Goal: Task Accomplishment & Management: Use online tool/utility

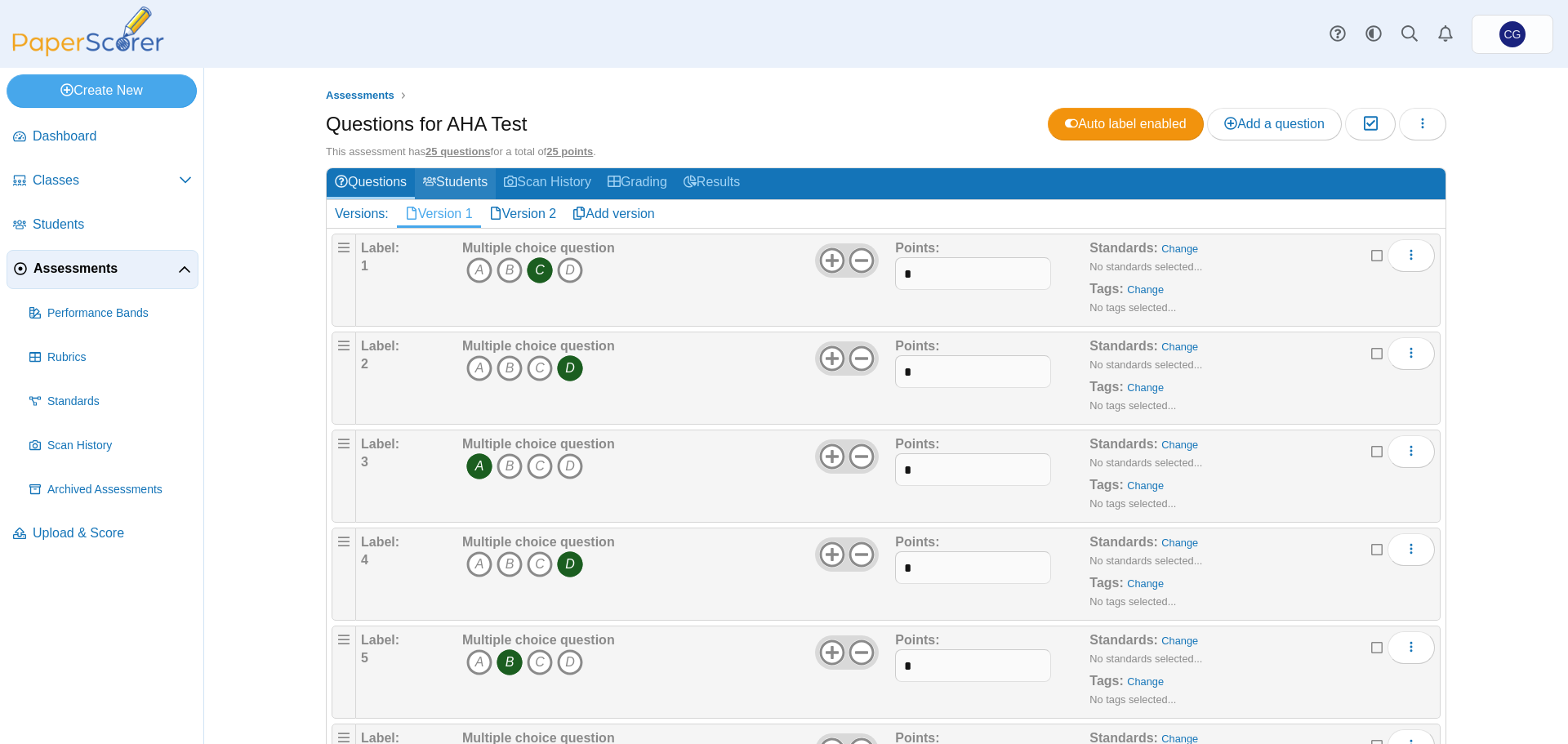
click at [444, 182] on link "Students" at bounding box center [455, 183] width 81 height 31
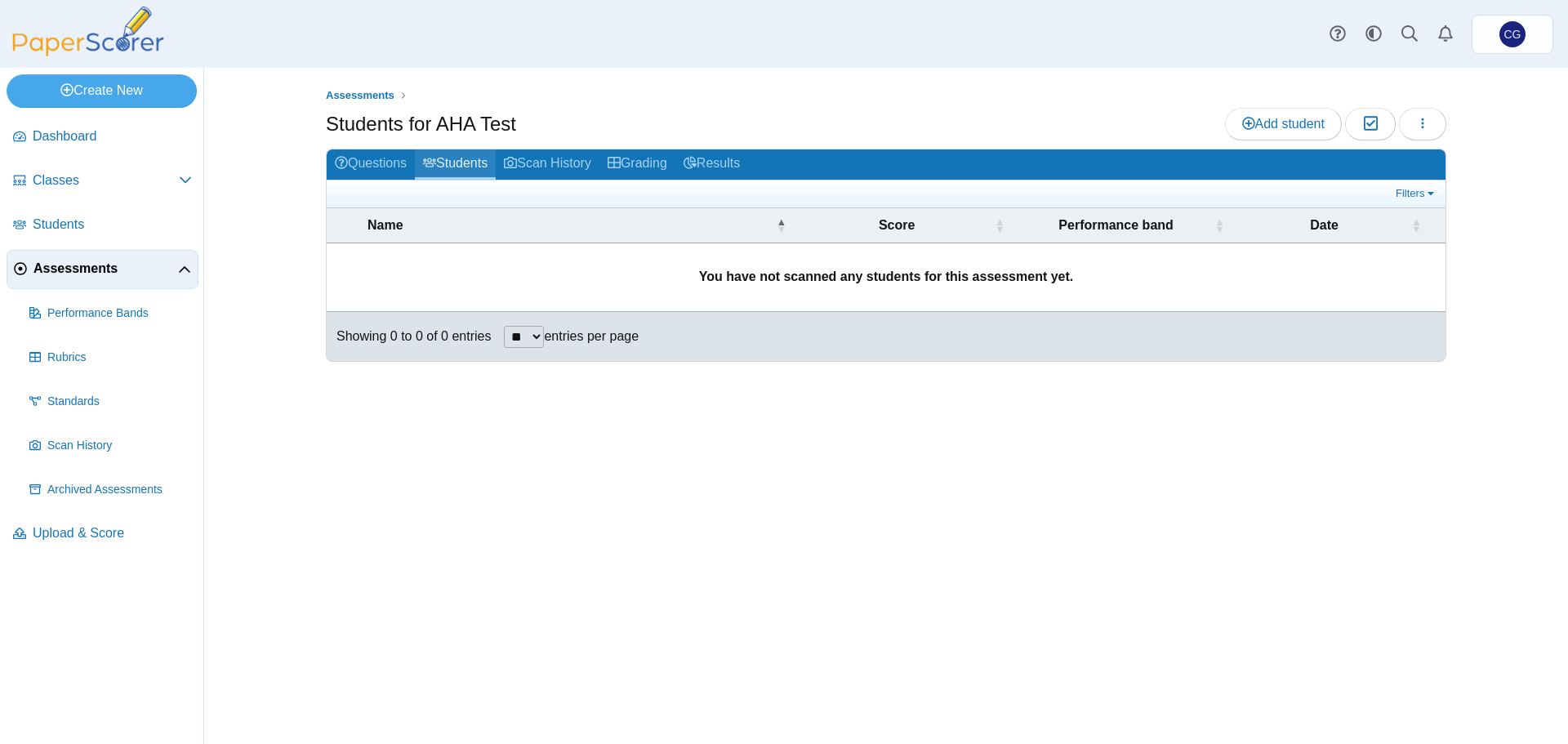
click at [462, 162] on link "Students" at bounding box center [455, 165] width 81 height 31
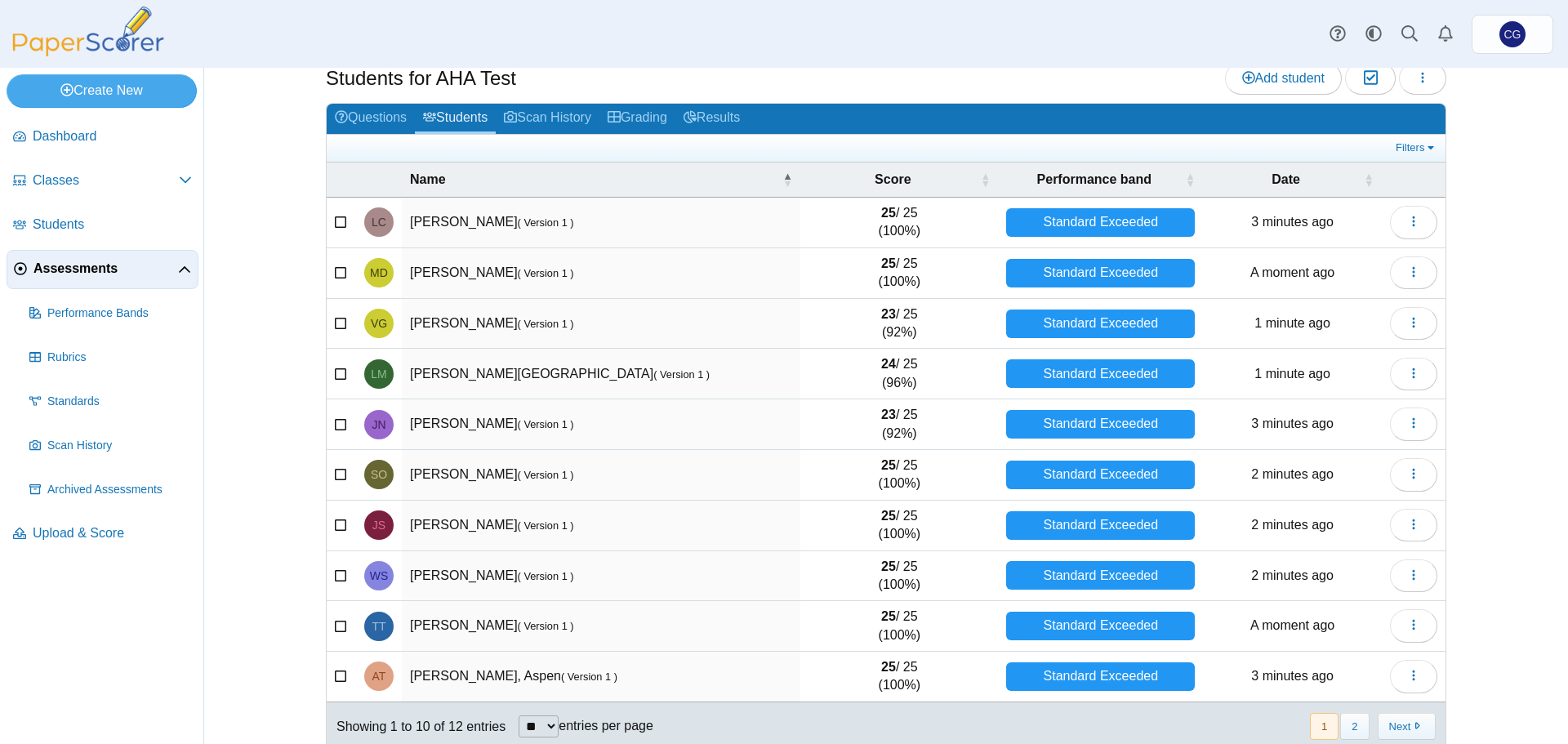
scroll to position [70, 0]
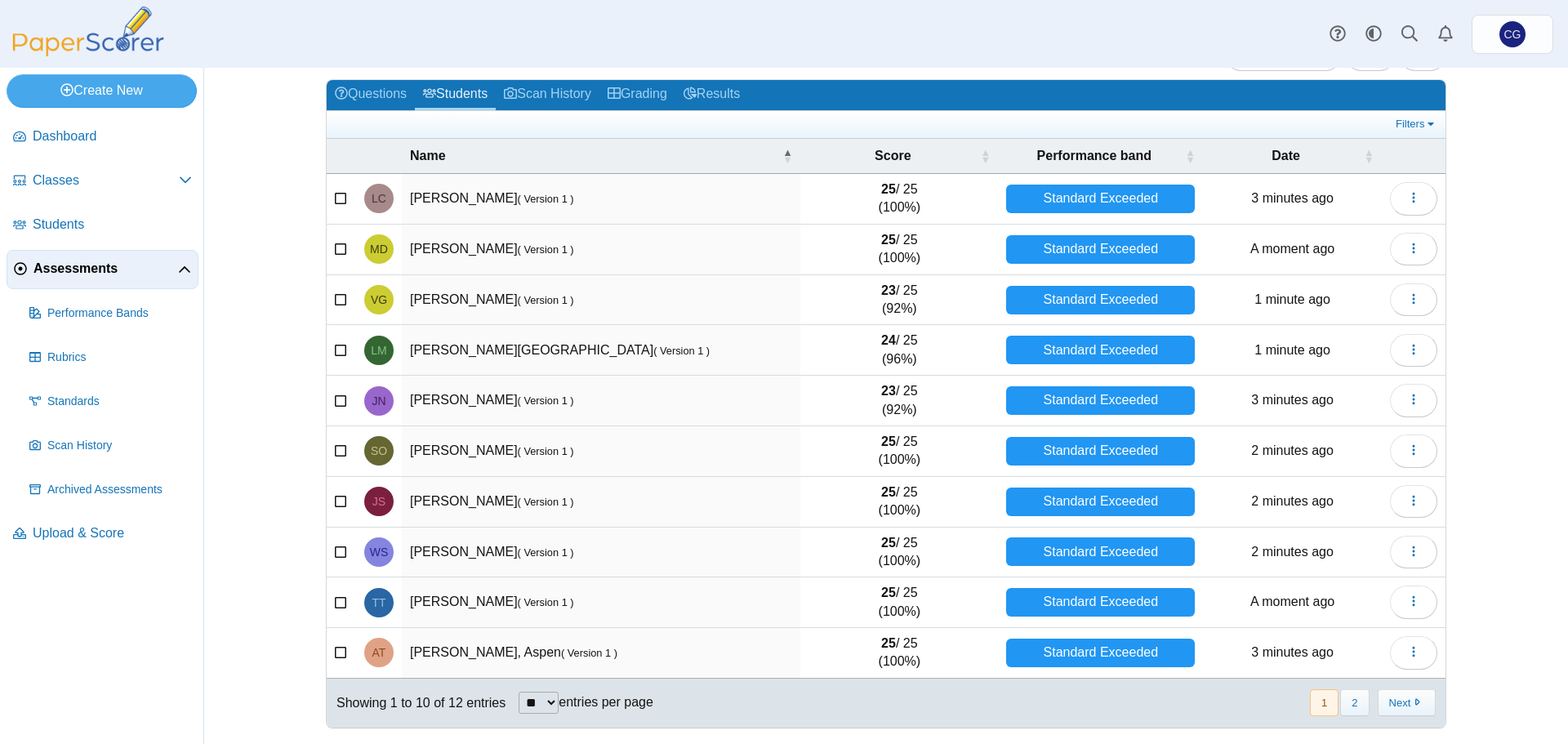
click at [529, 704] on select "** ** ** ***" at bounding box center [538, 703] width 40 height 22
select select "**"
click at [519, 692] on select "** ** ** ***" at bounding box center [538, 703] width 40 height 22
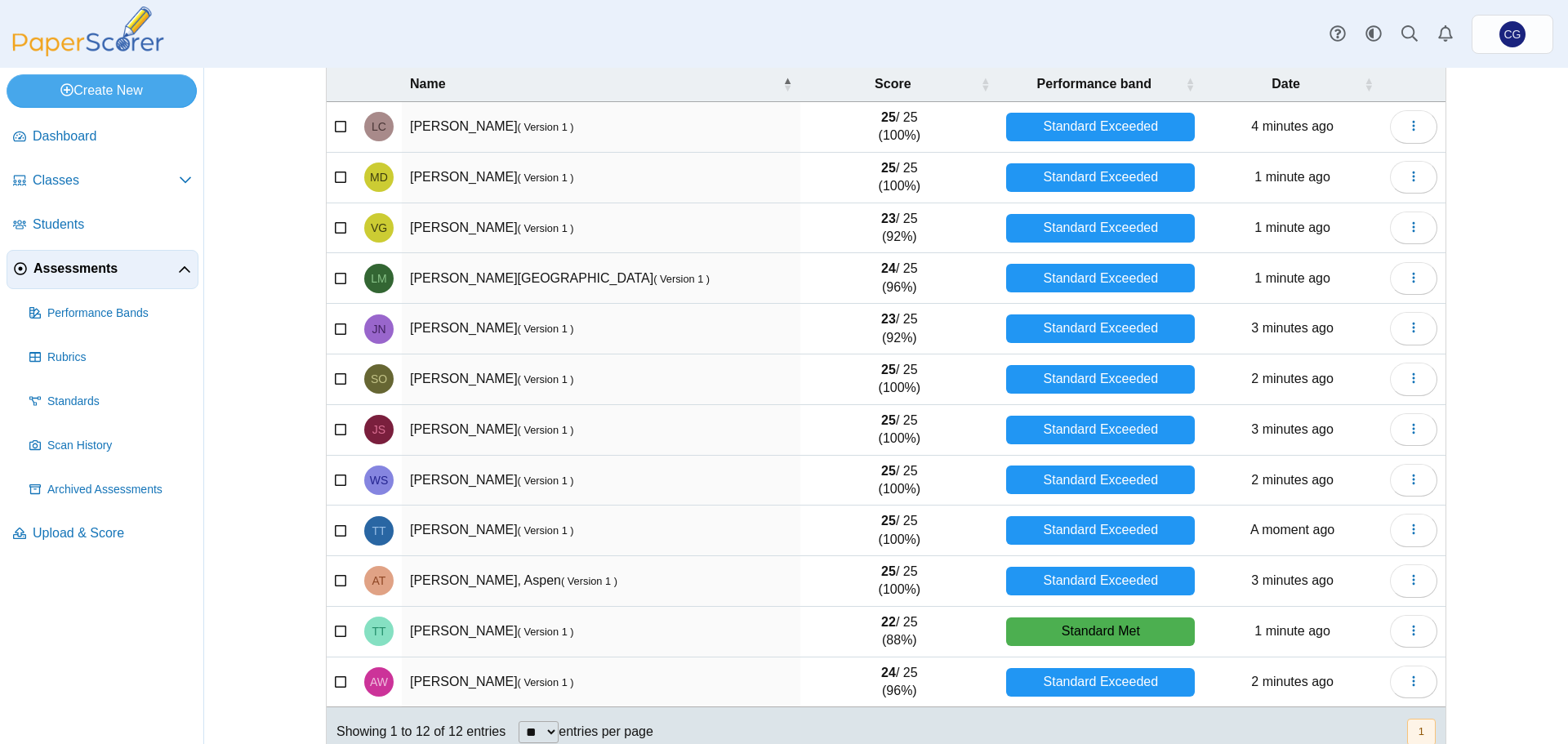
scroll to position [170, 0]
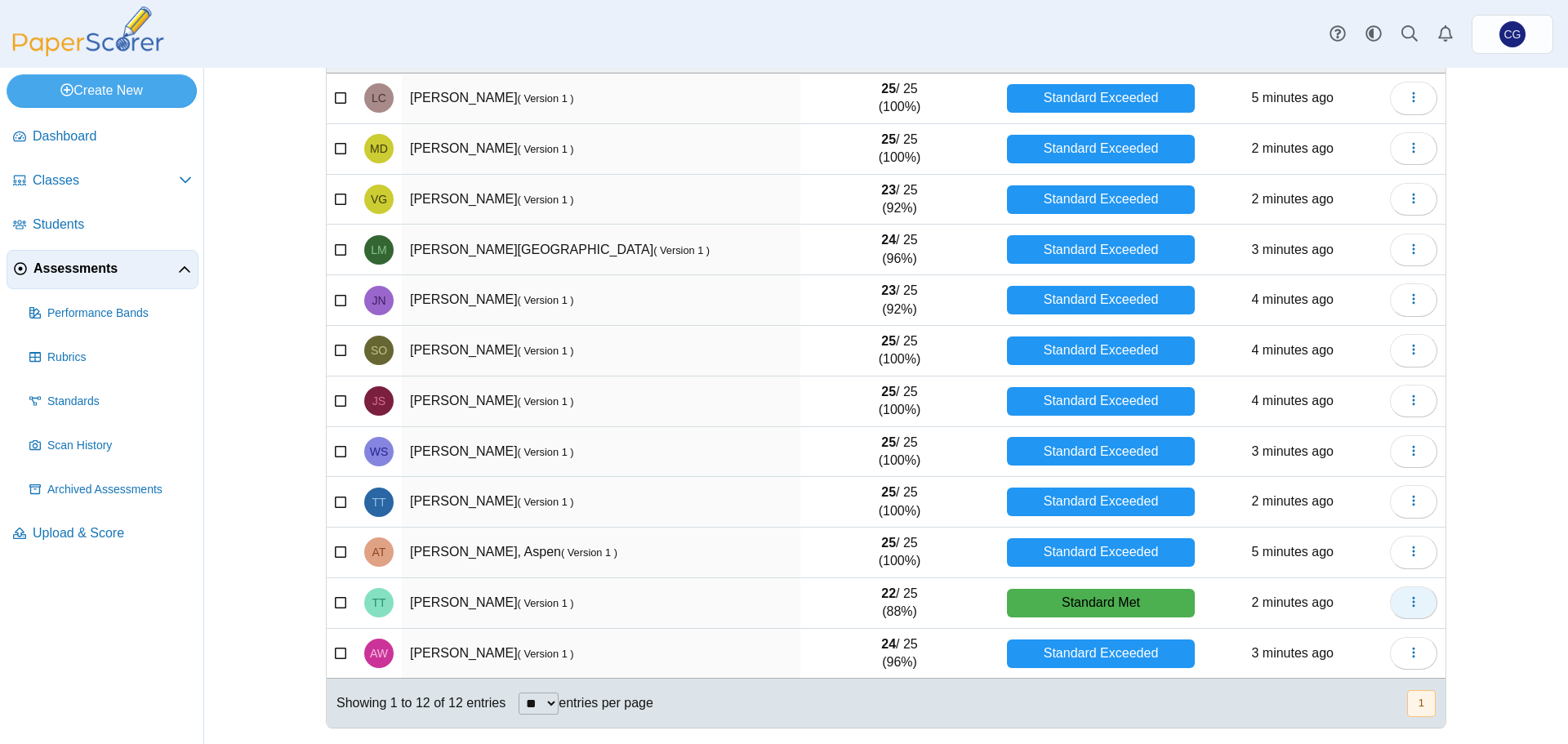
click at [1411, 604] on icon "button" at bounding box center [1414, 603] width 13 height 13
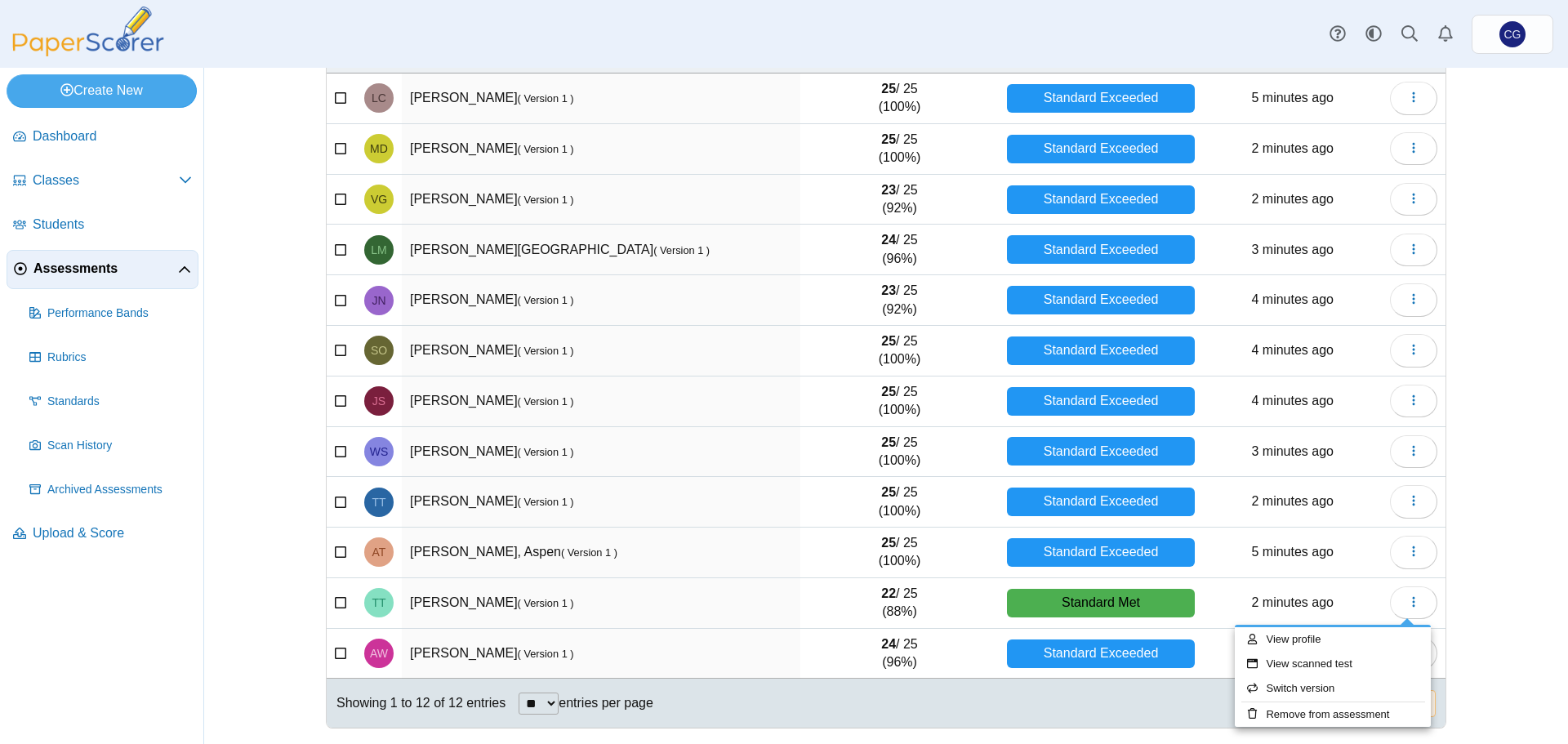
click at [1339, 603] on td "2 minutes ago" at bounding box center [1292, 604] width 178 height 50
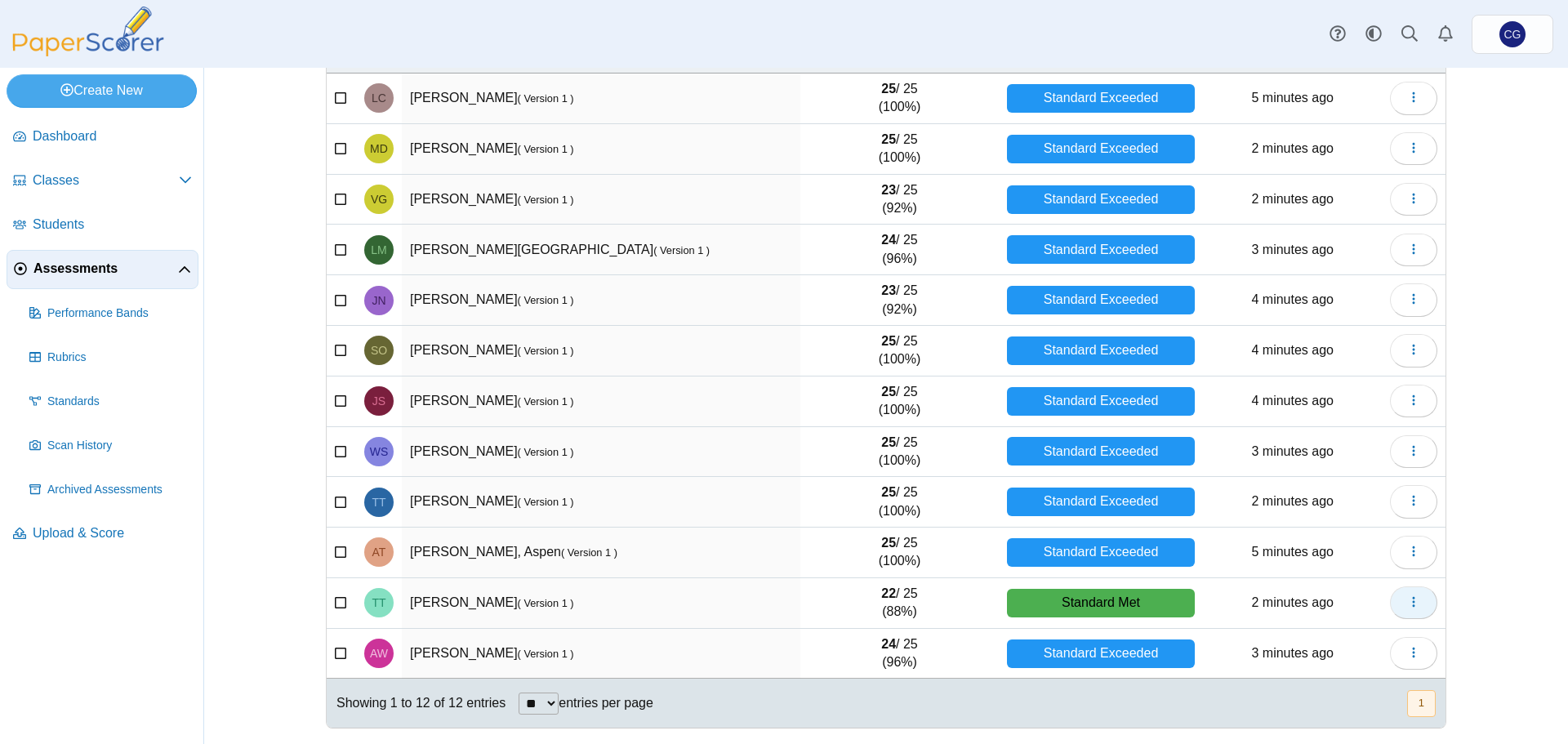
click at [1414, 596] on icon "button" at bounding box center [1414, 603] width 13 height 13
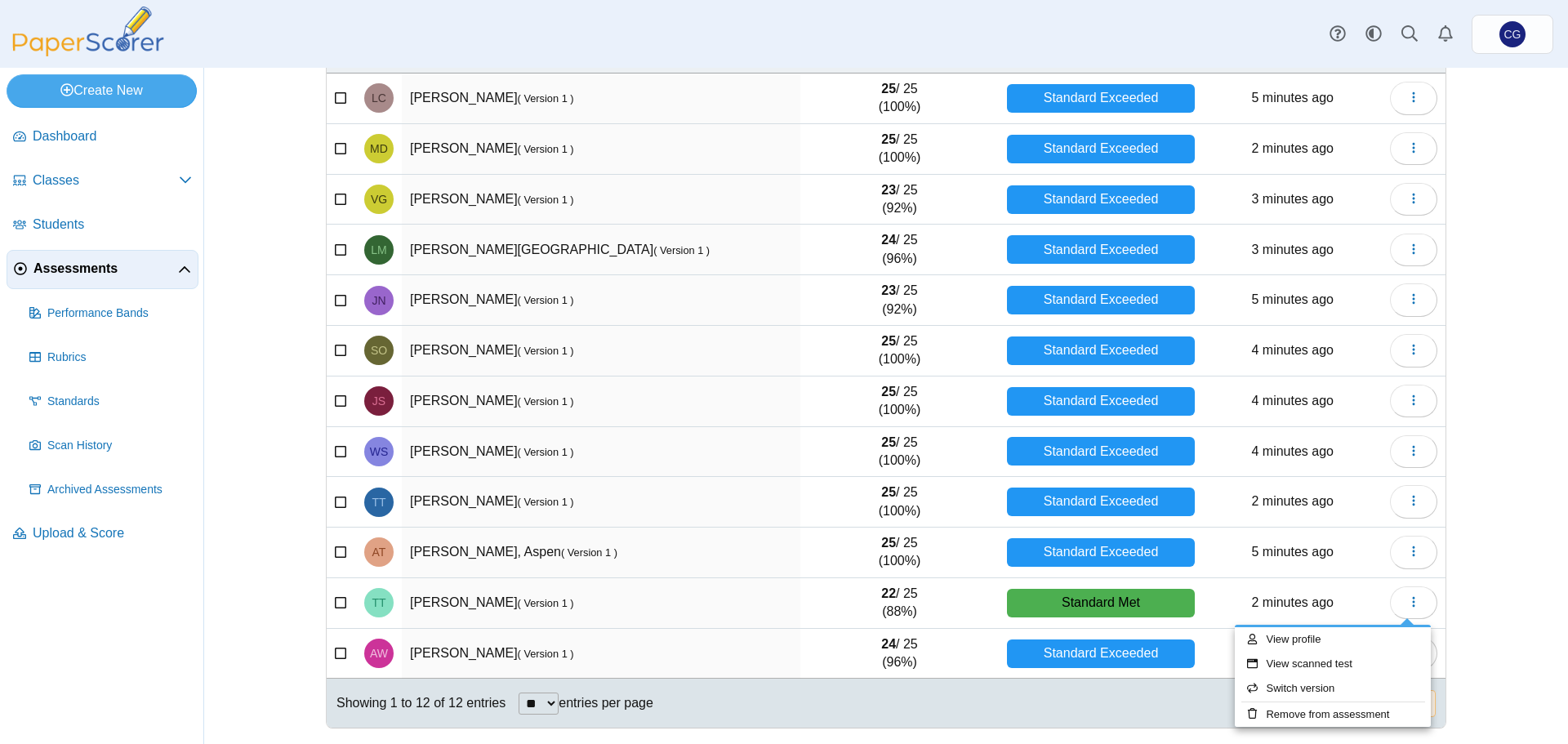
click at [1484, 593] on div "Assessments Students for AHA Test Add student Moderation 0 Loading…" at bounding box center [886, 406] width 1364 height 677
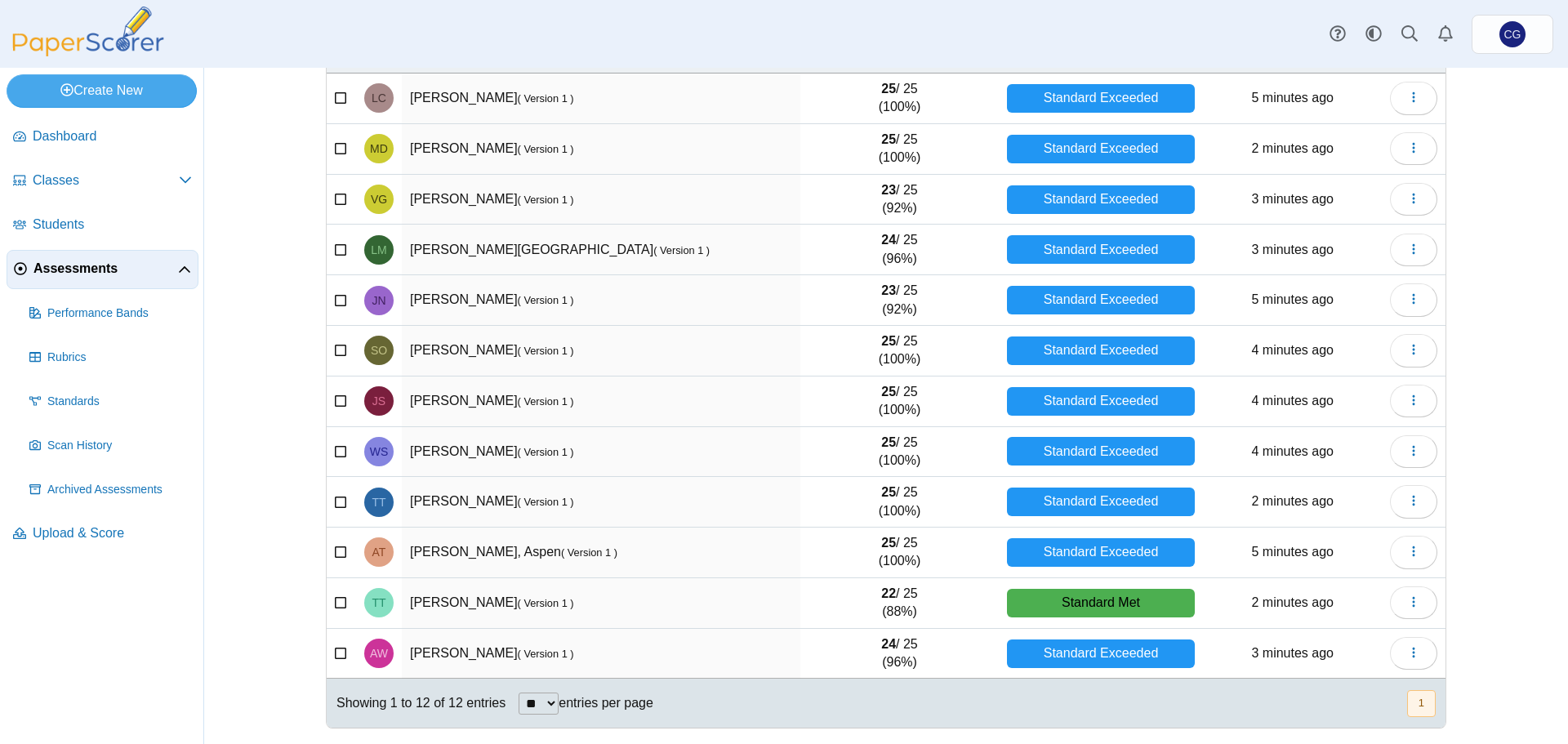
click at [519, 603] on small "( Version 1 )" at bounding box center [546, 603] width 57 height 12
click at [1108, 603] on div "Standard Met" at bounding box center [1100, 604] width 189 height 29
click at [1393, 597] on button "button" at bounding box center [1414, 603] width 47 height 33
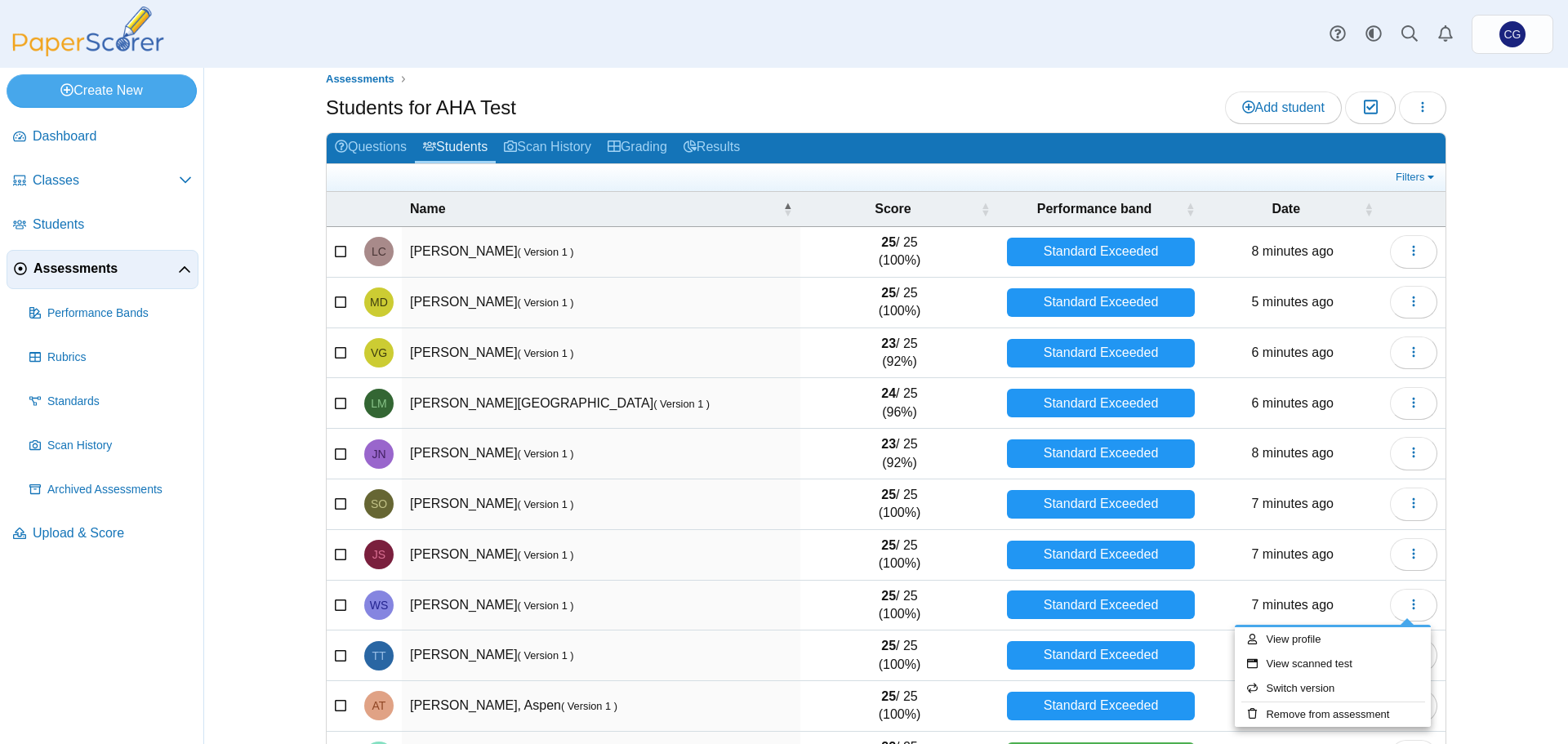
scroll to position [0, 0]
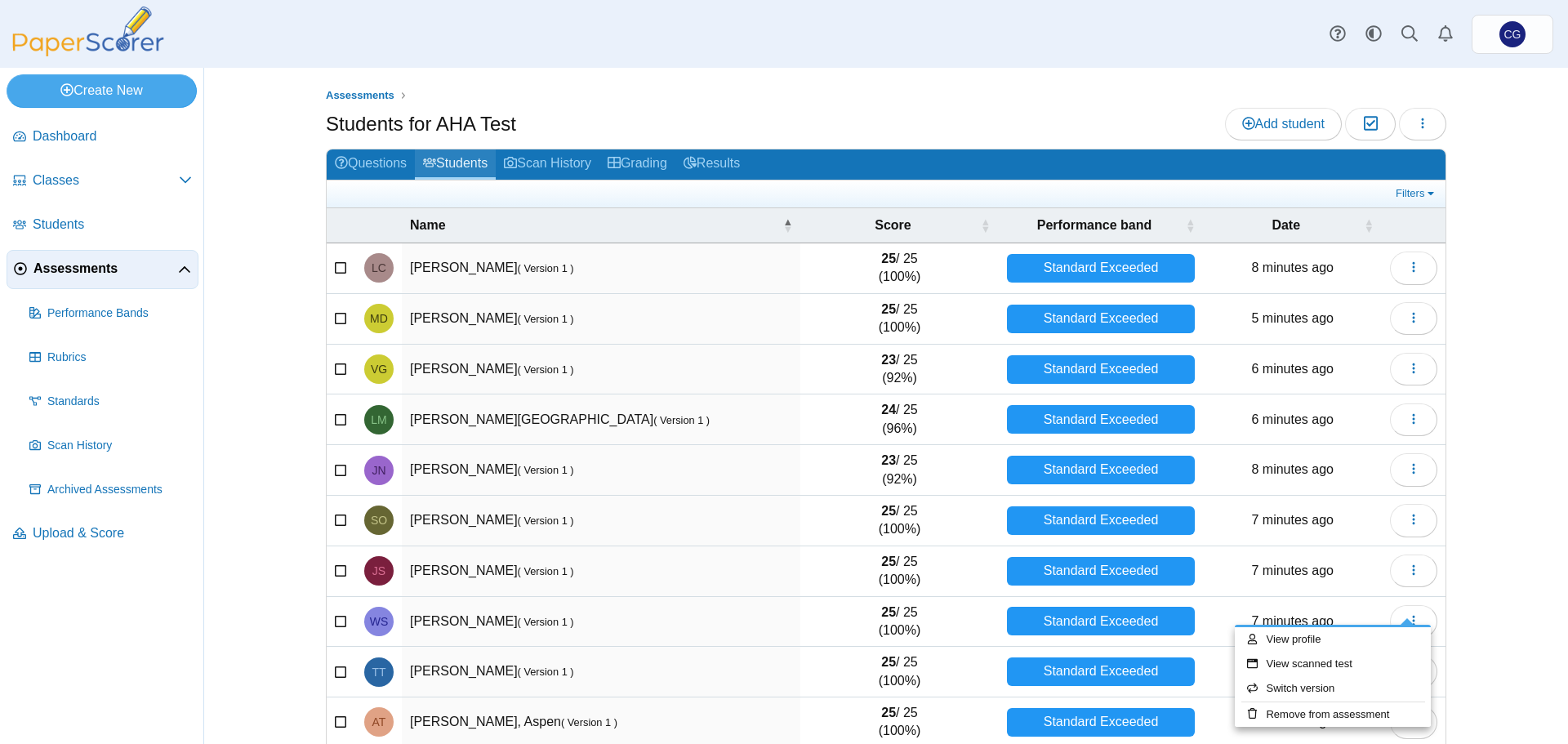
click at [463, 165] on link "Students" at bounding box center [455, 165] width 81 height 31
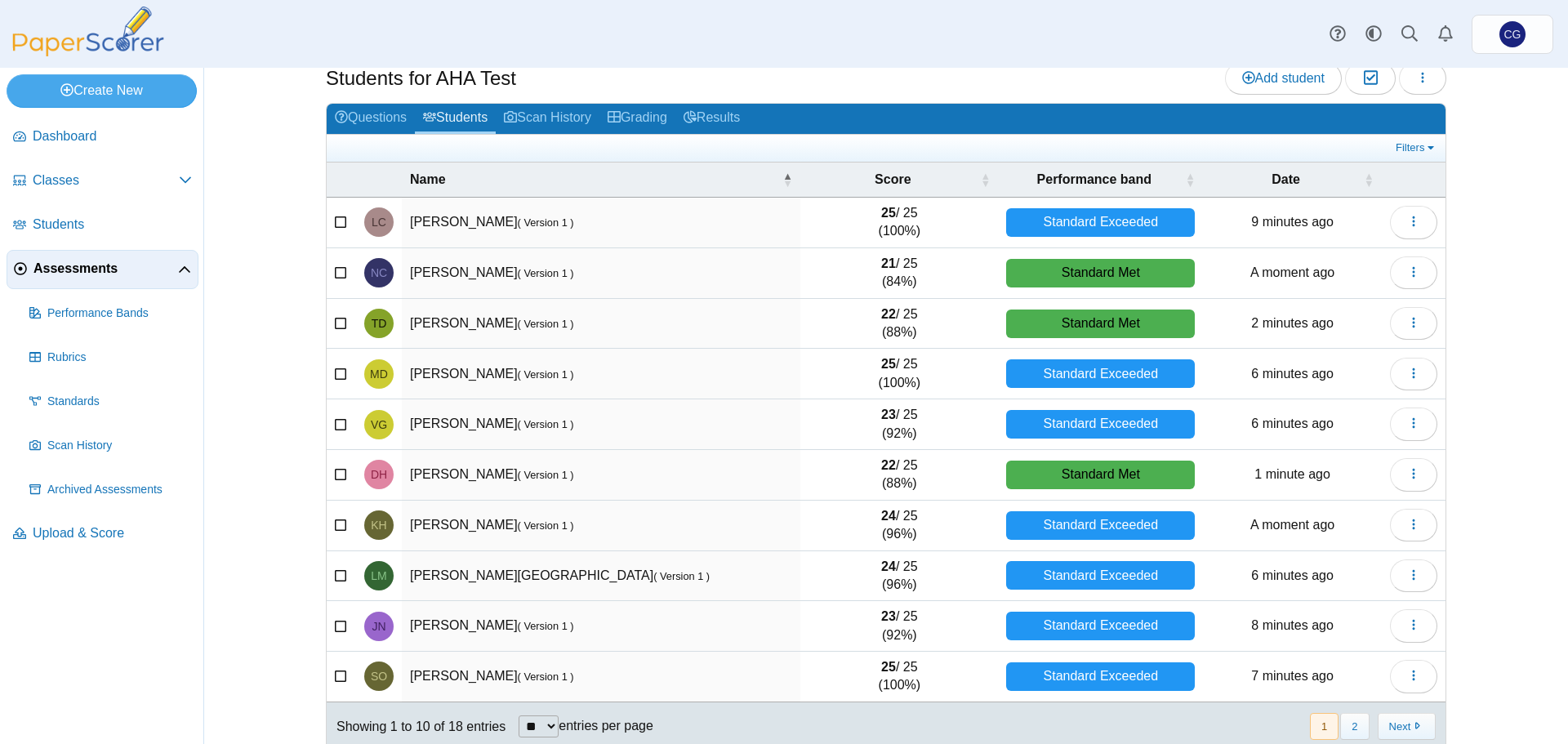
scroll to position [70, 0]
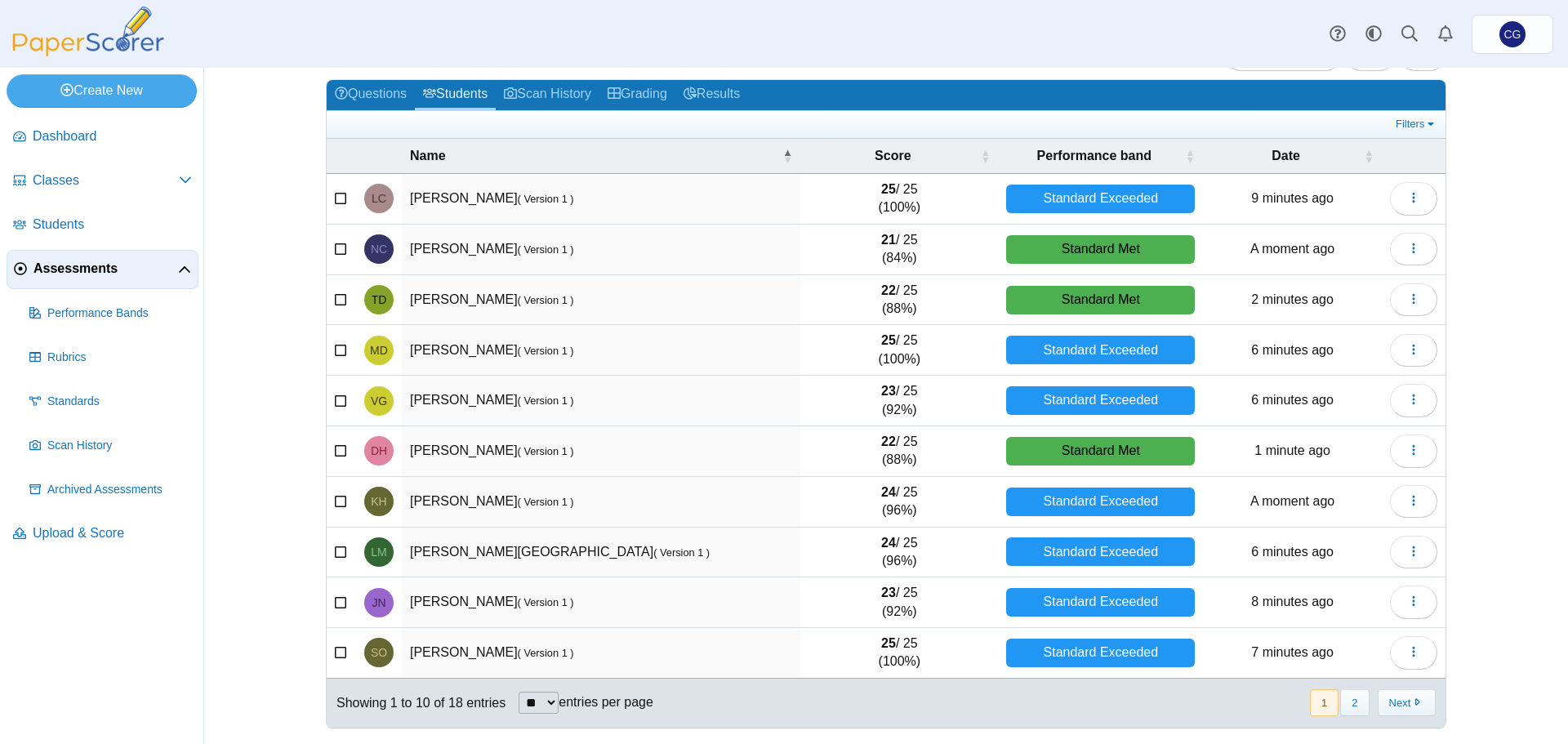
click at [534, 705] on select "** ** ** ***" at bounding box center [538, 703] width 40 height 22
select select "**"
click at [519, 692] on select "** ** ** ***" at bounding box center [538, 703] width 40 height 22
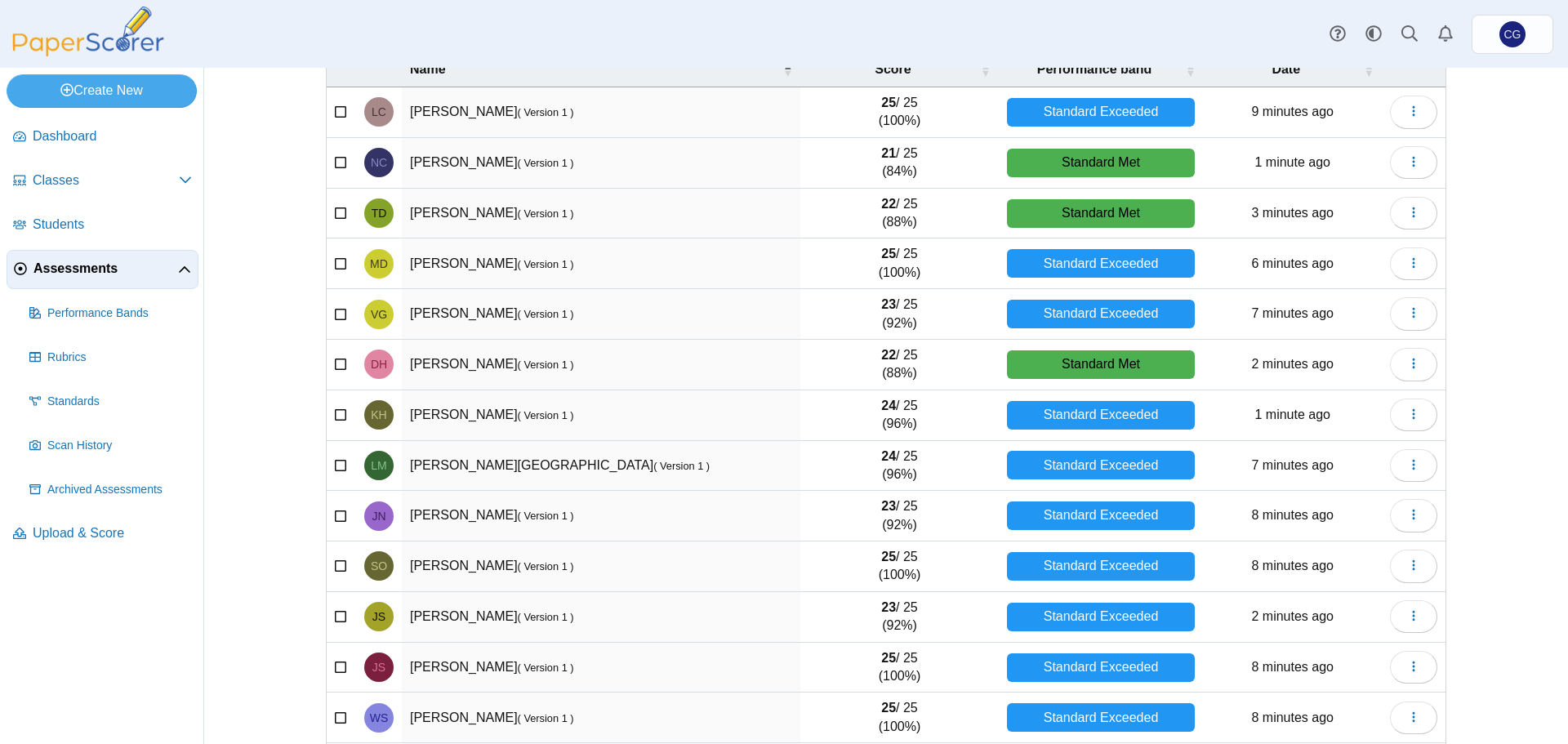
scroll to position [0, 0]
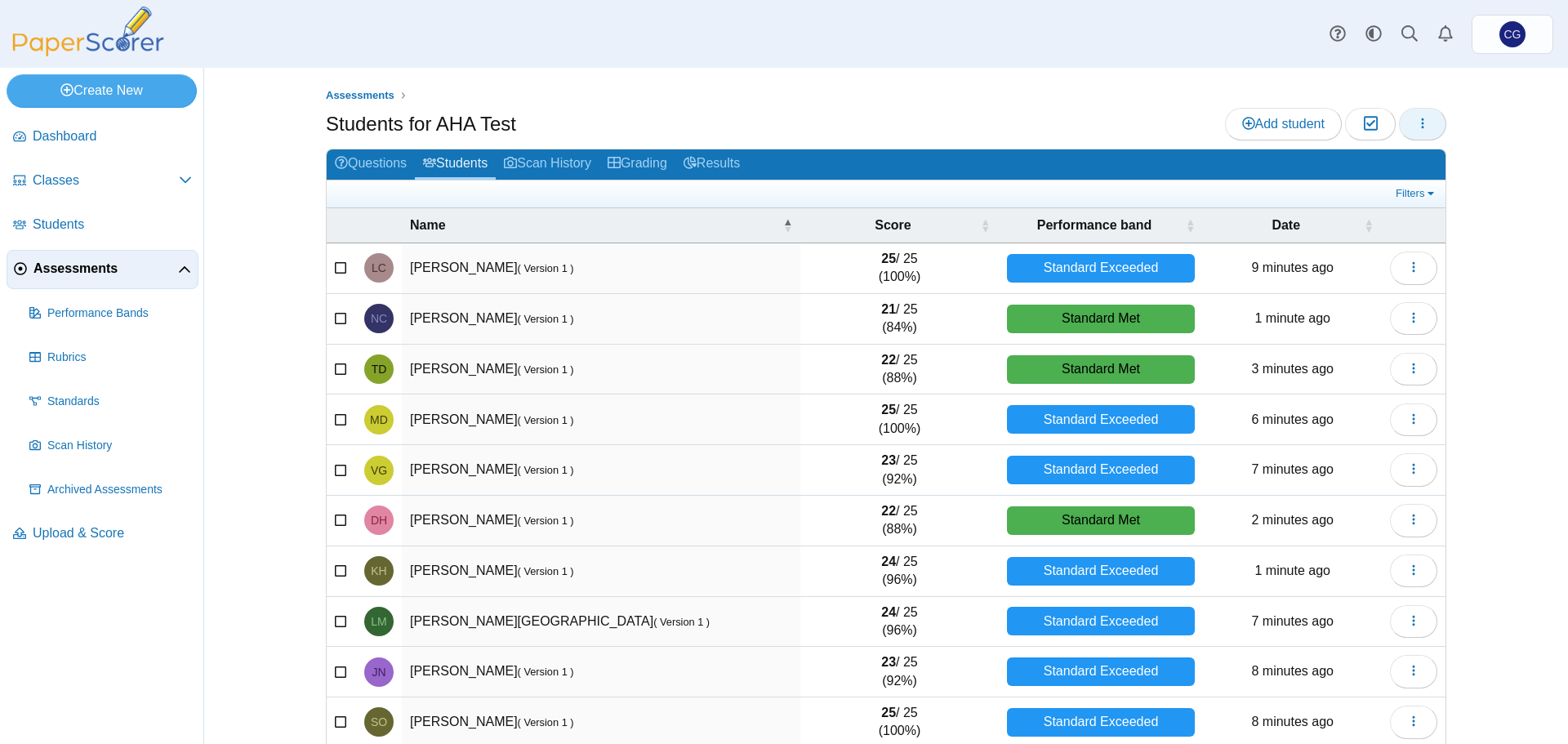
click at [1426, 133] on button "button" at bounding box center [1422, 124] width 47 height 33
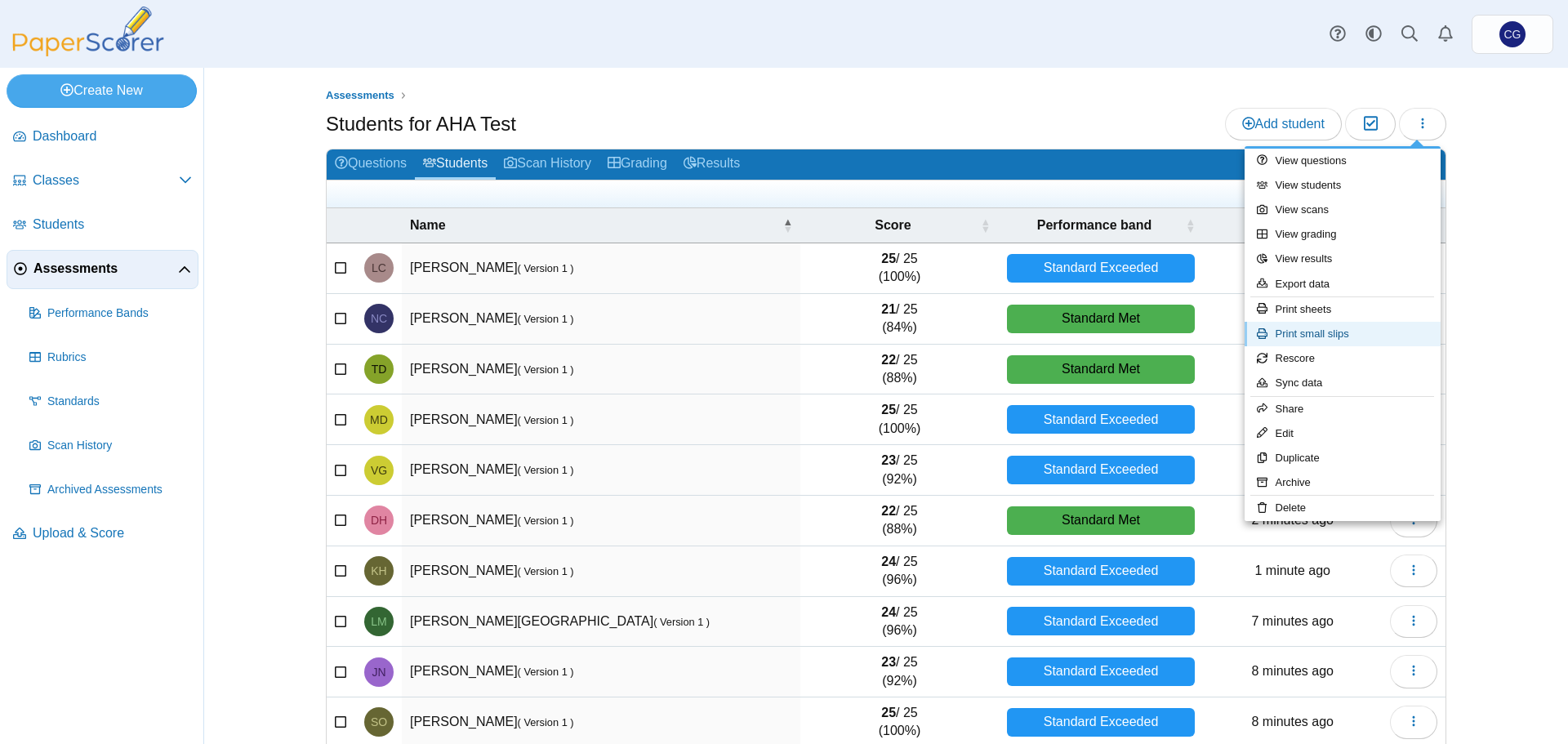
click at [1342, 331] on link "Print small slips" at bounding box center [1342, 334] width 196 height 24
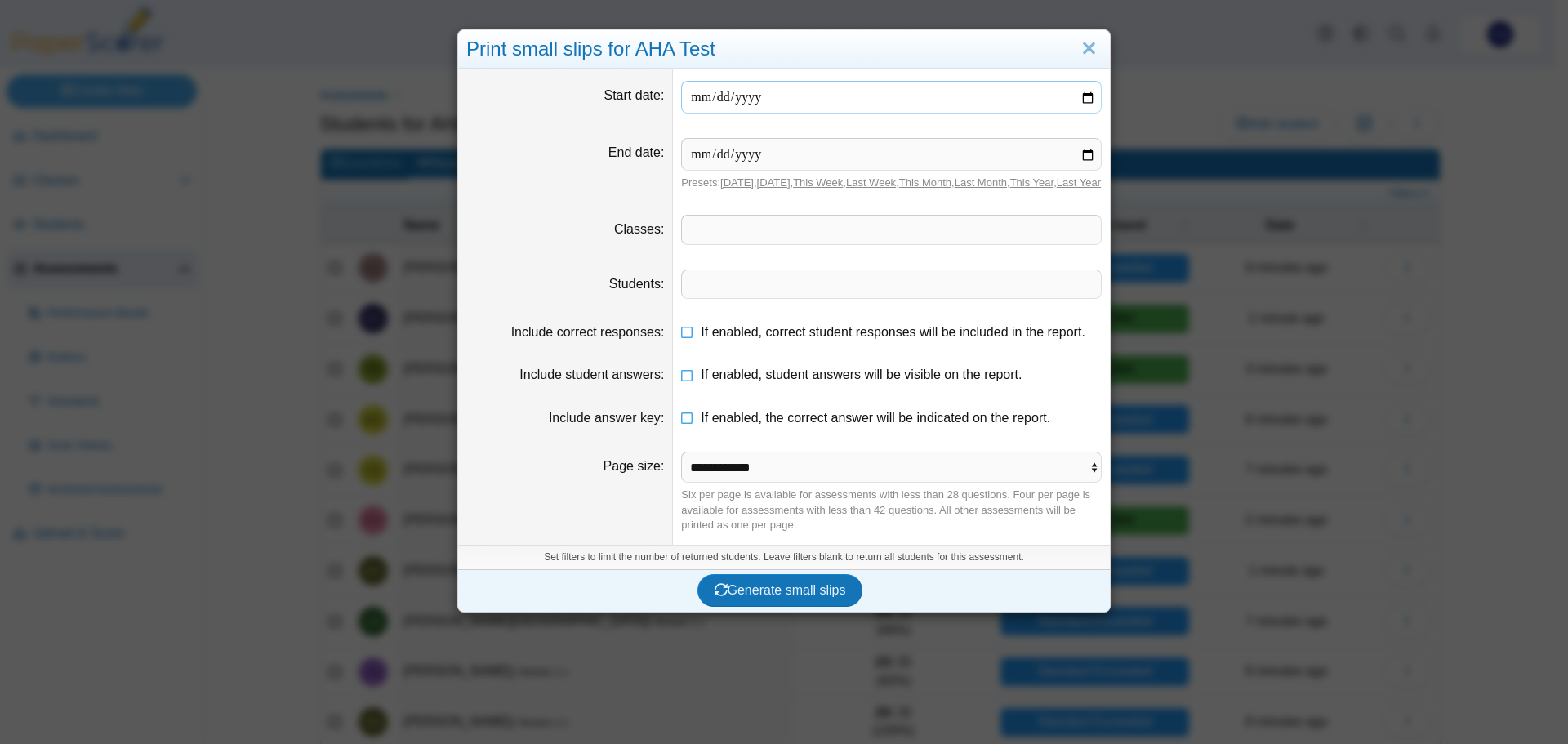
click at [872, 98] on input "date" at bounding box center [891, 97] width 421 height 33
click at [1083, 95] on input "date" at bounding box center [891, 97] width 421 height 33
type input "**********"
click at [1083, 153] on input "date" at bounding box center [891, 153] width 421 height 33
type input "**********"
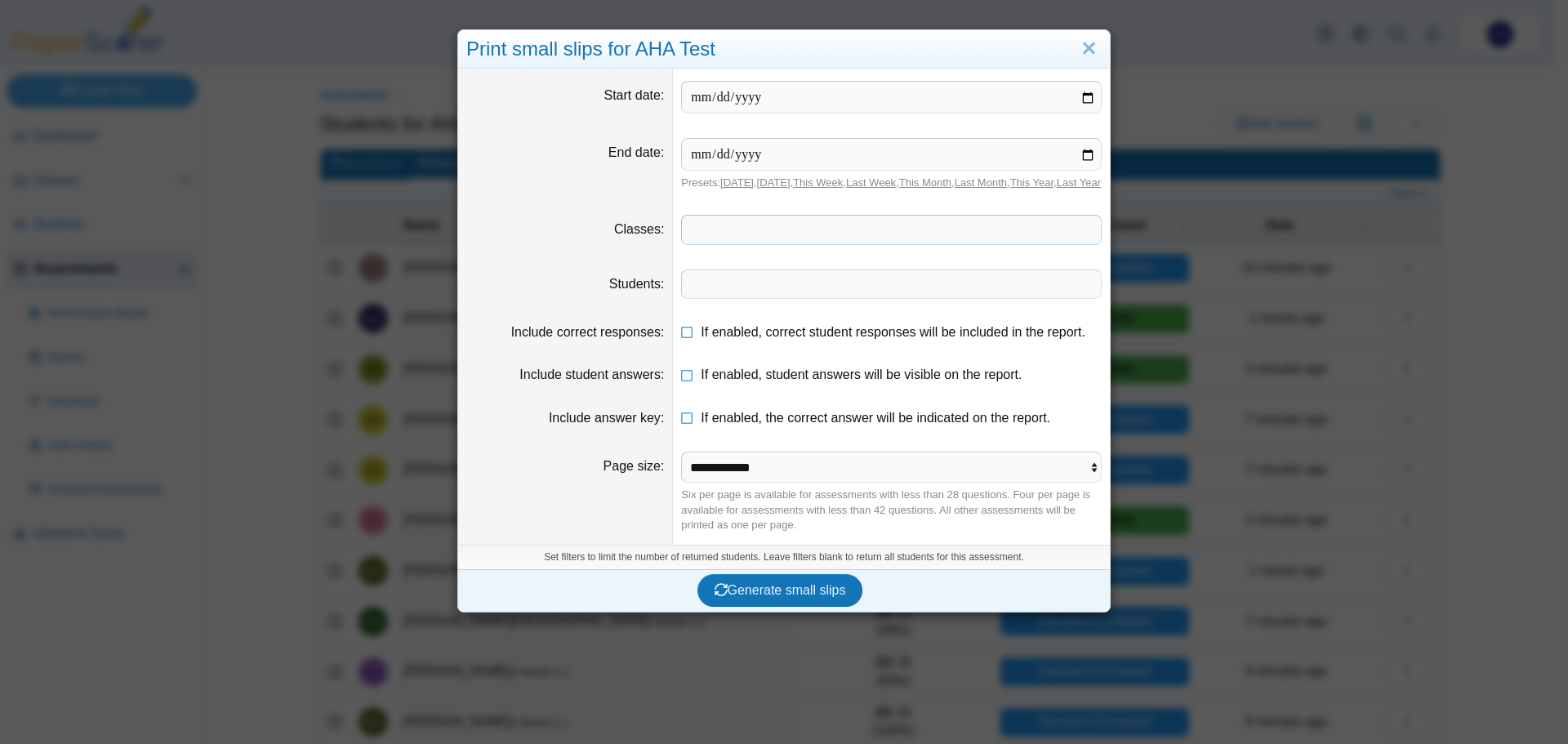
click at [778, 242] on span at bounding box center [891, 230] width 419 height 28
click at [797, 597] on span "Generate small slips" at bounding box center [780, 590] width 131 height 14
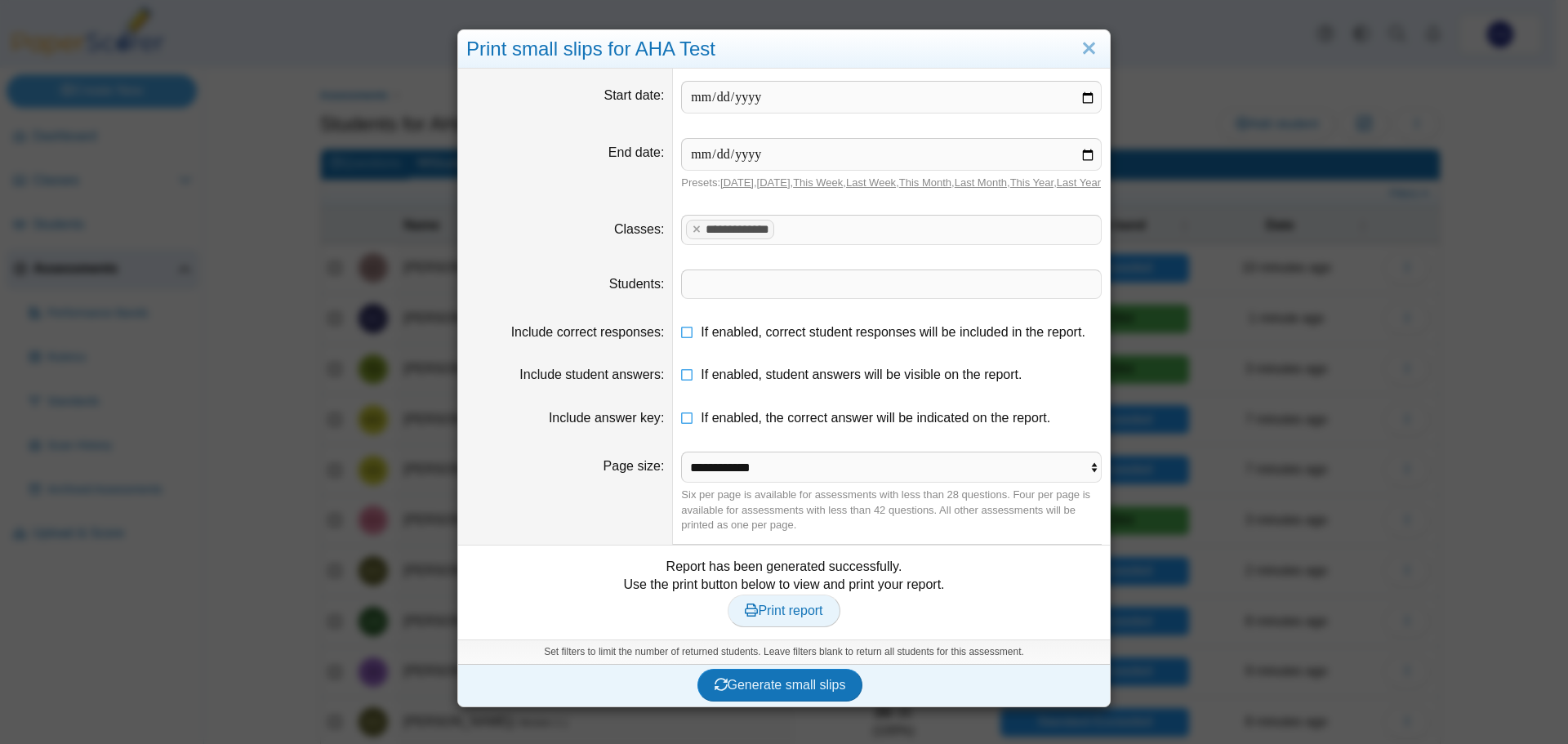
click at [784, 618] on span "Print report" at bounding box center [783, 610] width 77 height 14
click at [749, 299] on span at bounding box center [891, 285] width 419 height 28
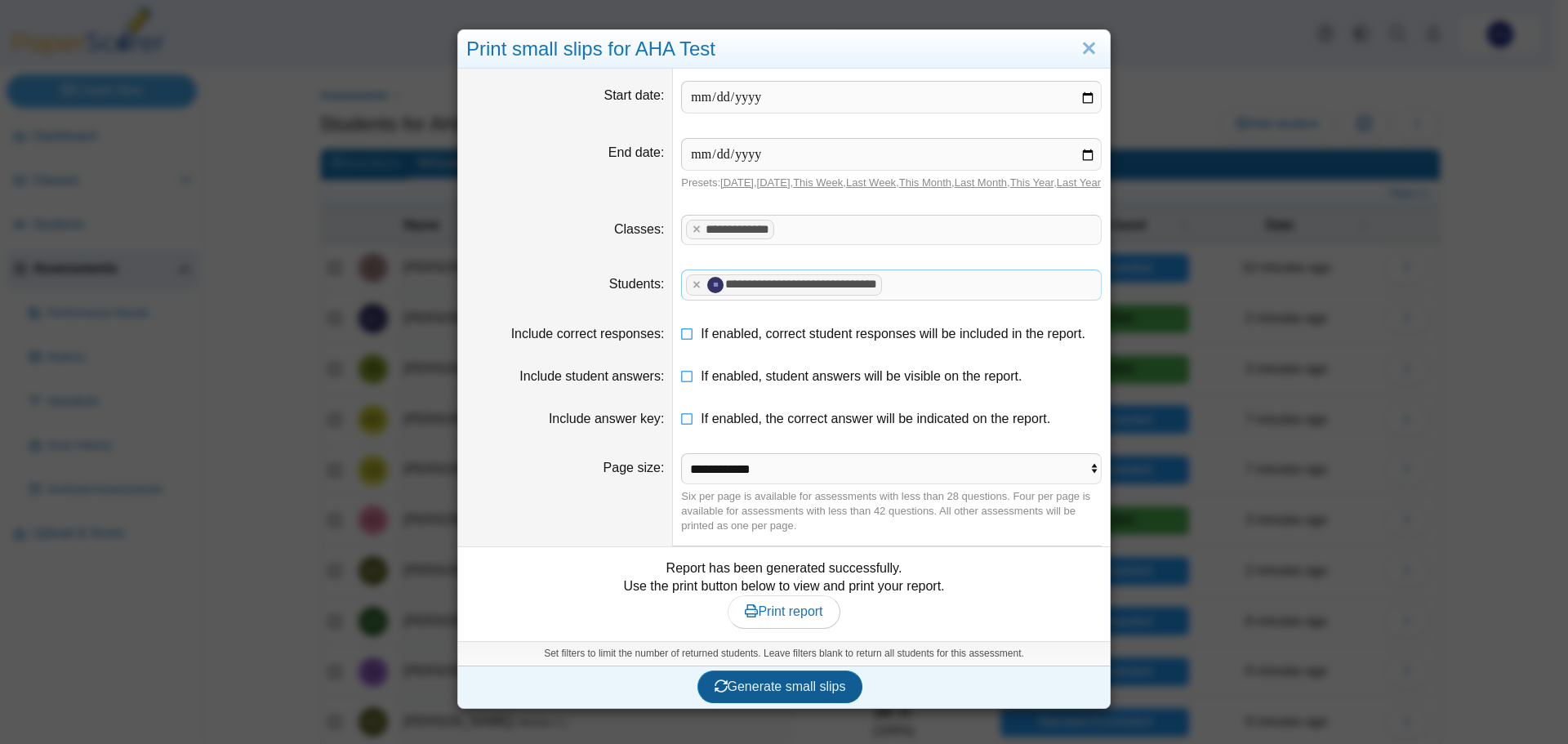
click at [789, 694] on span "Generate small slips" at bounding box center [780, 686] width 131 height 14
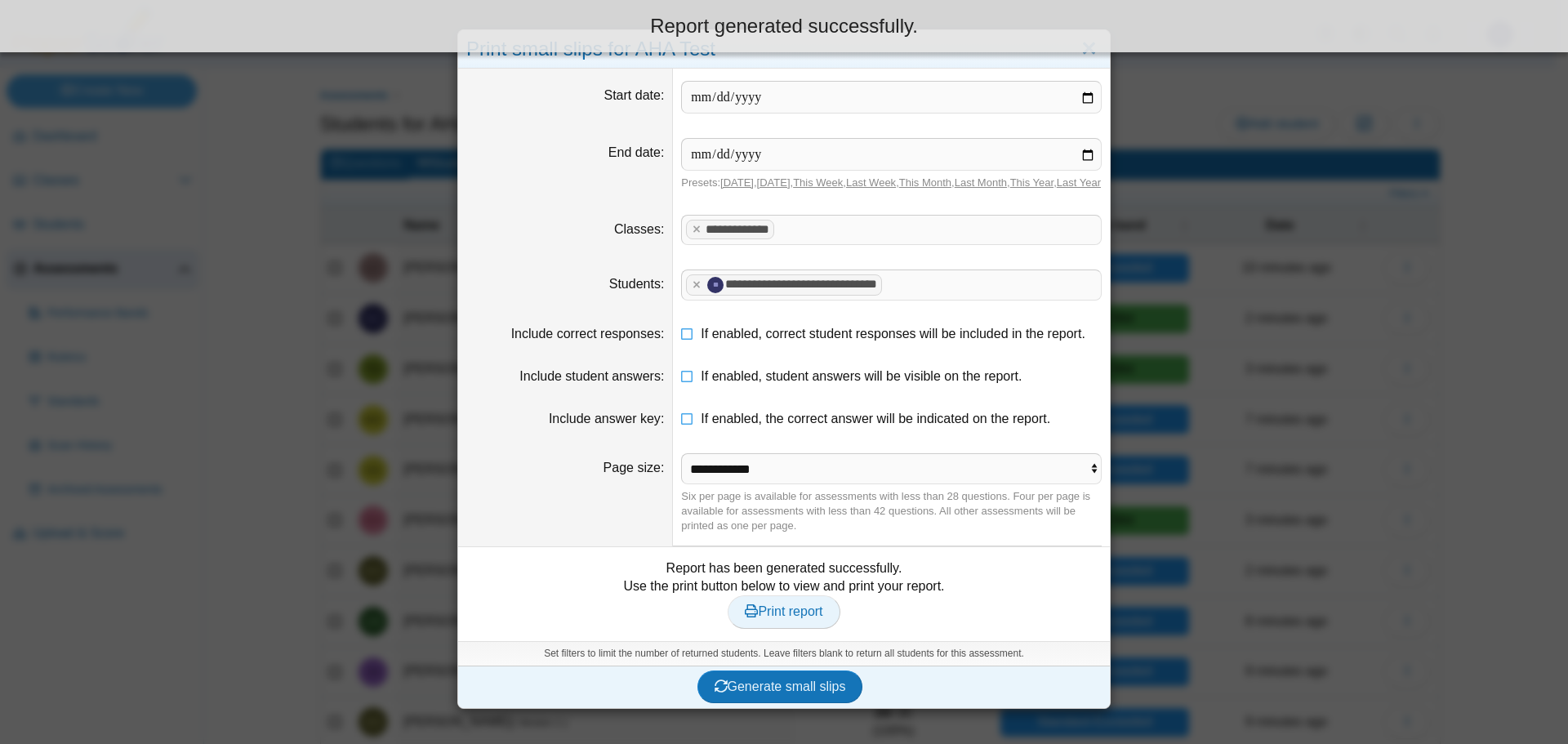
click at [764, 618] on span "Print report" at bounding box center [783, 611] width 77 height 14
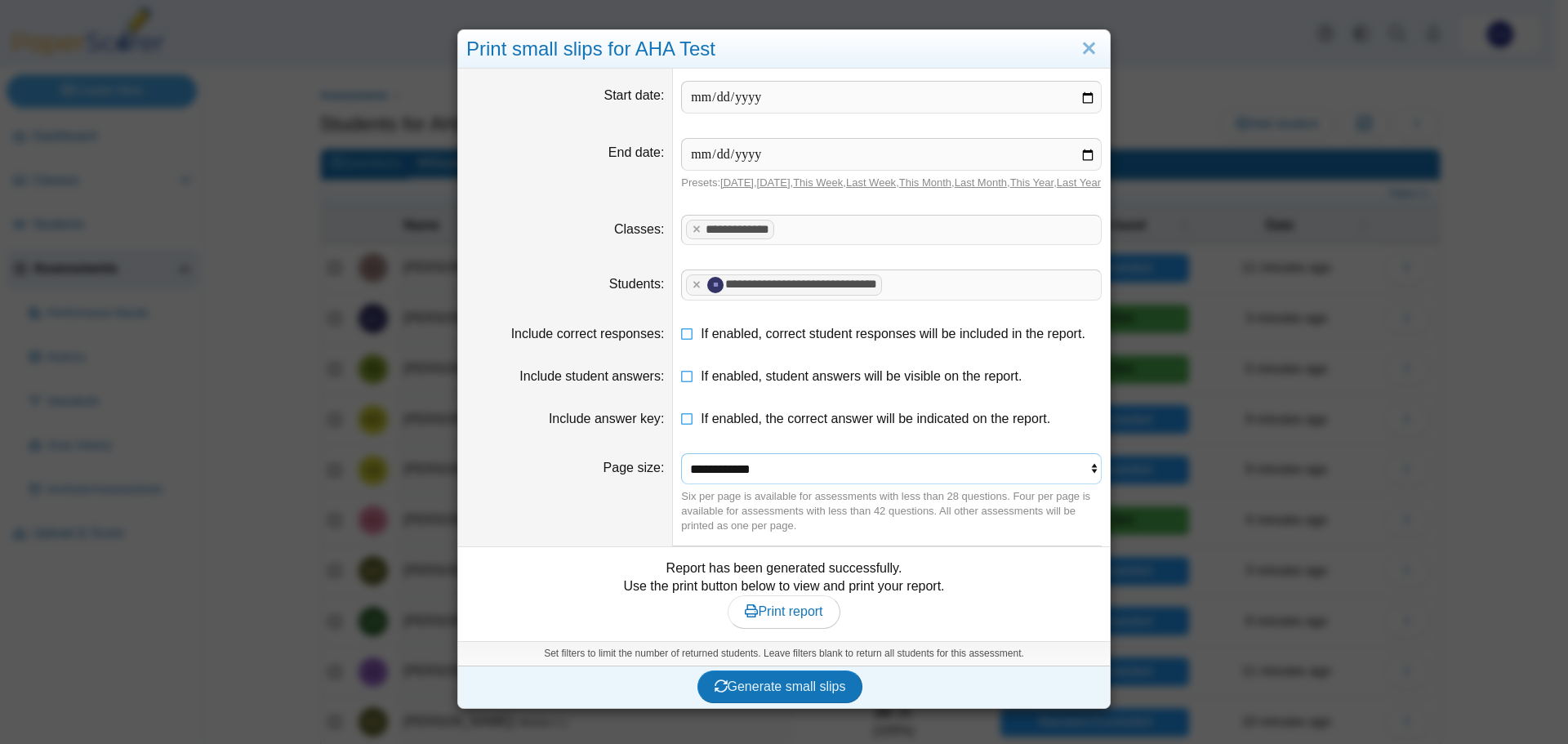
click at [1024, 485] on select "**********" at bounding box center [891, 469] width 421 height 31
click at [576, 495] on dt "Page size" at bounding box center [565, 493] width 215 height 105
click at [1080, 50] on link "Close" at bounding box center [1088, 49] width 25 height 28
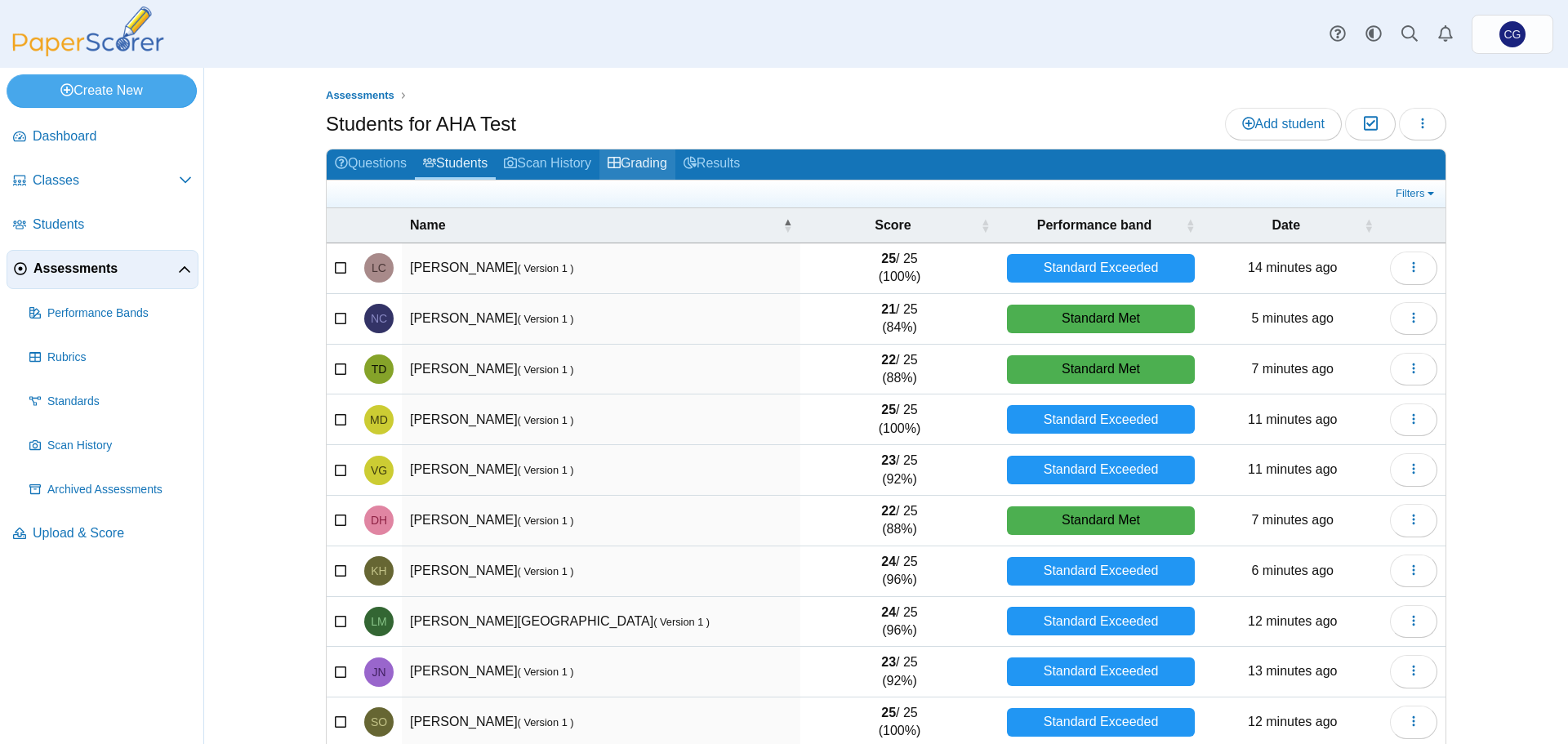
click at [654, 163] on link "Grading" at bounding box center [638, 165] width 76 height 31
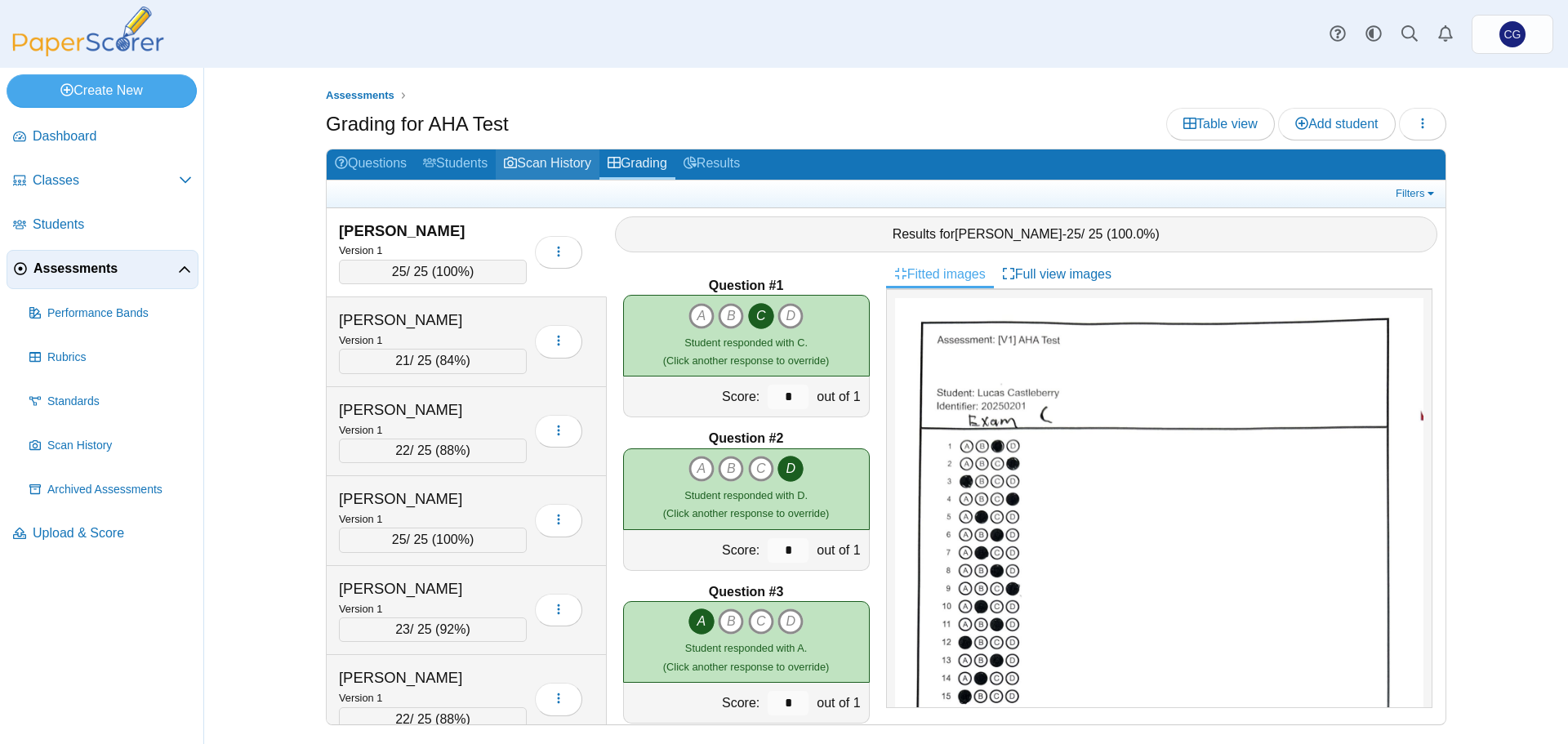
click at [558, 163] on link "Scan History" at bounding box center [547, 165] width 104 height 31
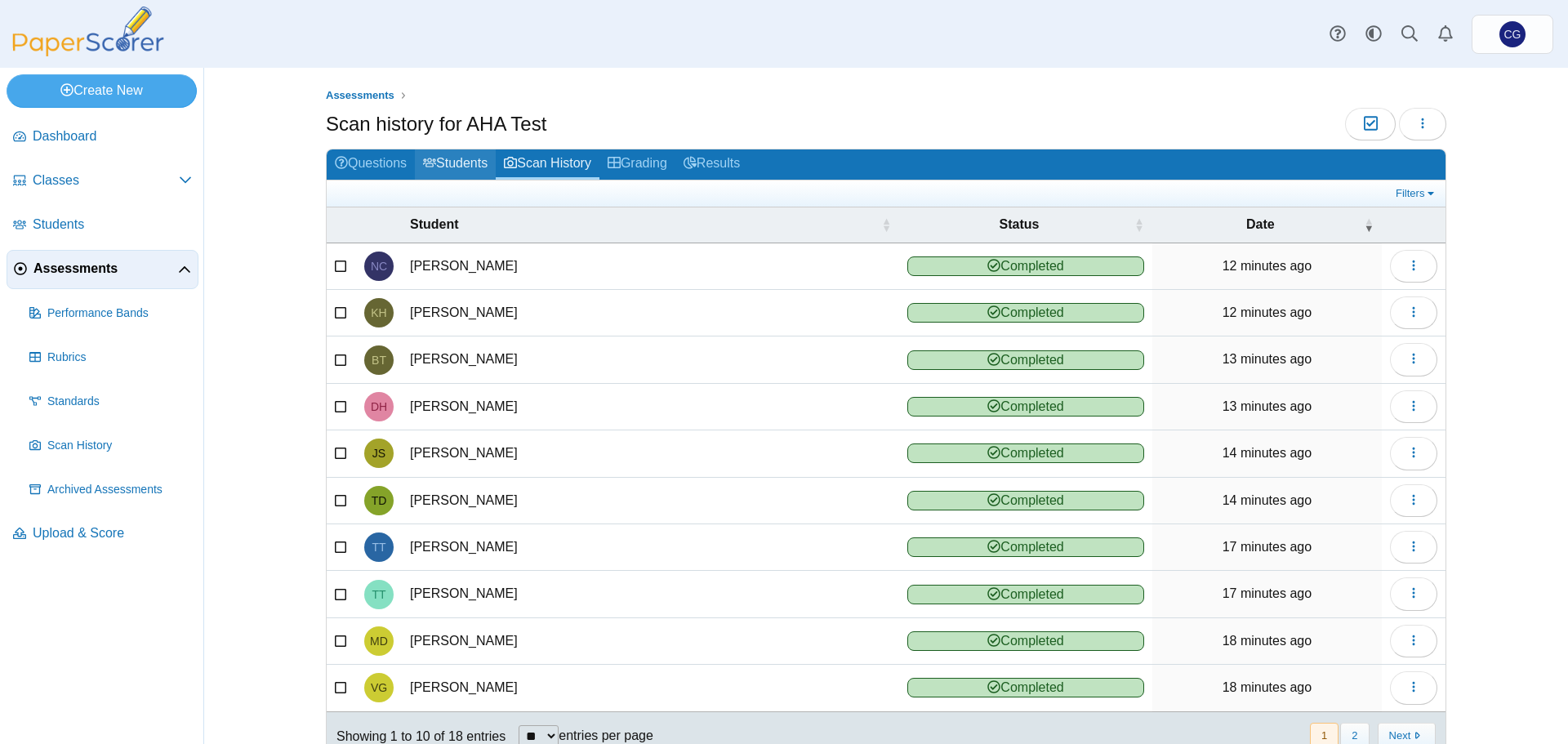
click at [477, 163] on link "Students" at bounding box center [455, 165] width 81 height 31
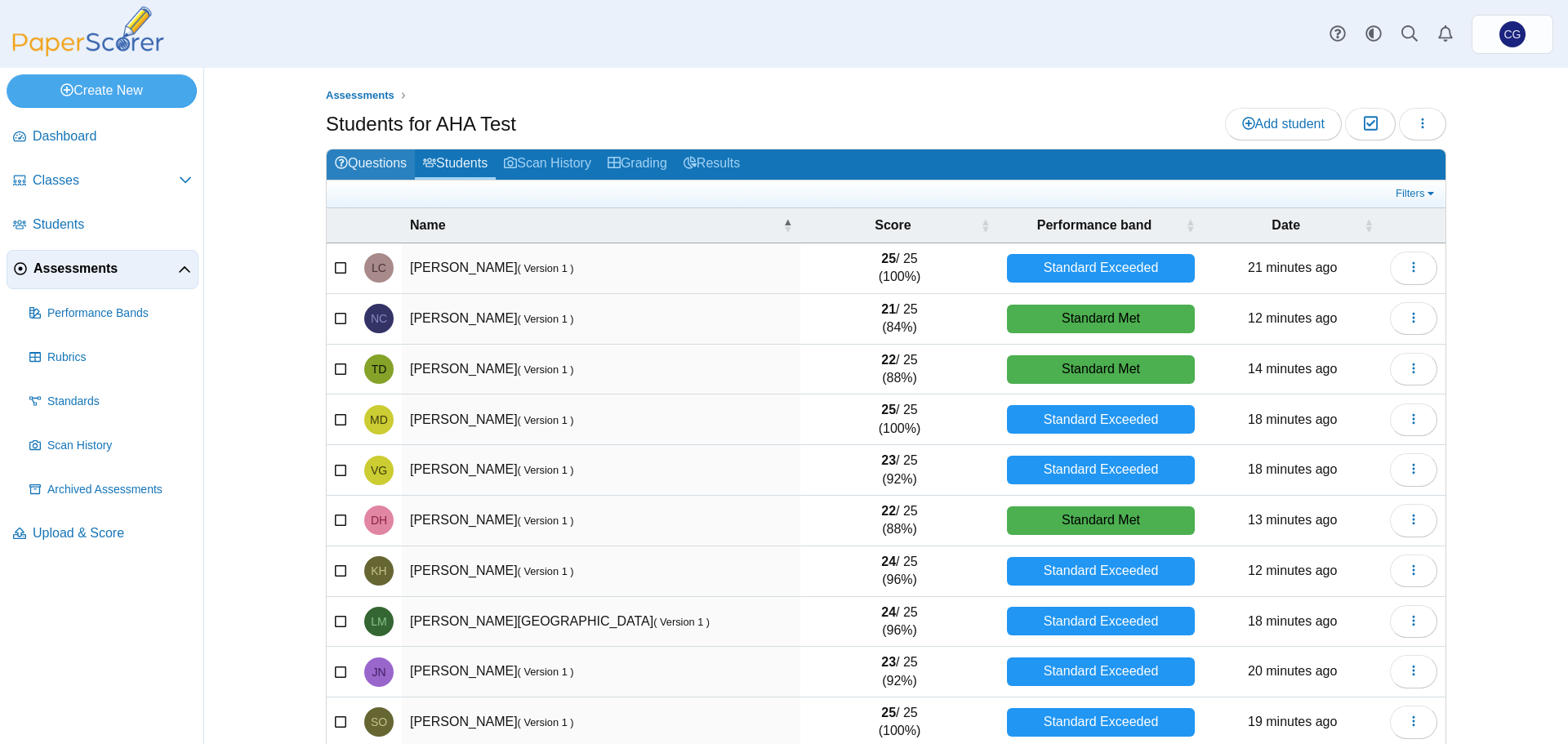
click at [371, 156] on link "Questions" at bounding box center [370, 165] width 88 height 31
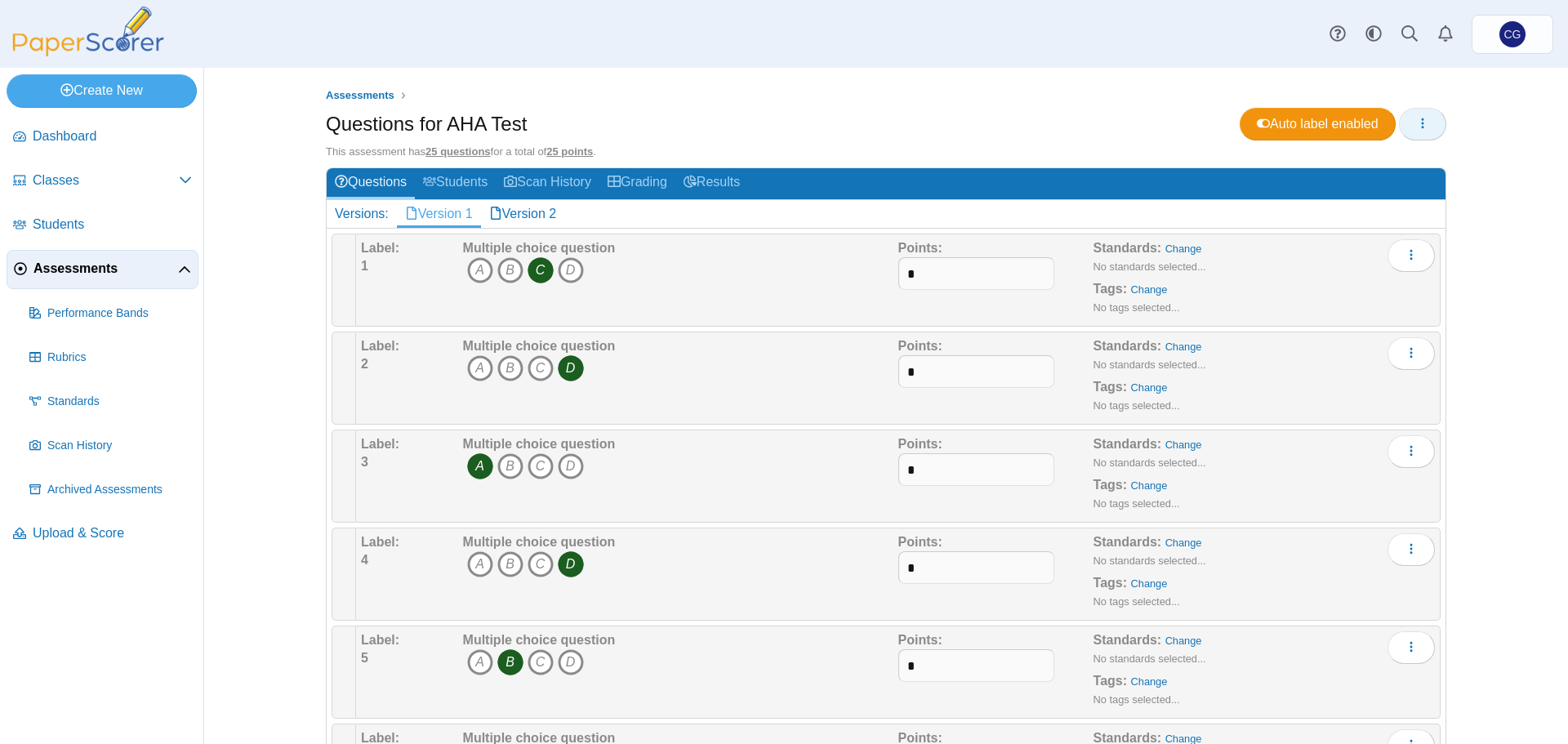
click at [1410, 131] on button "button" at bounding box center [1422, 124] width 47 height 33
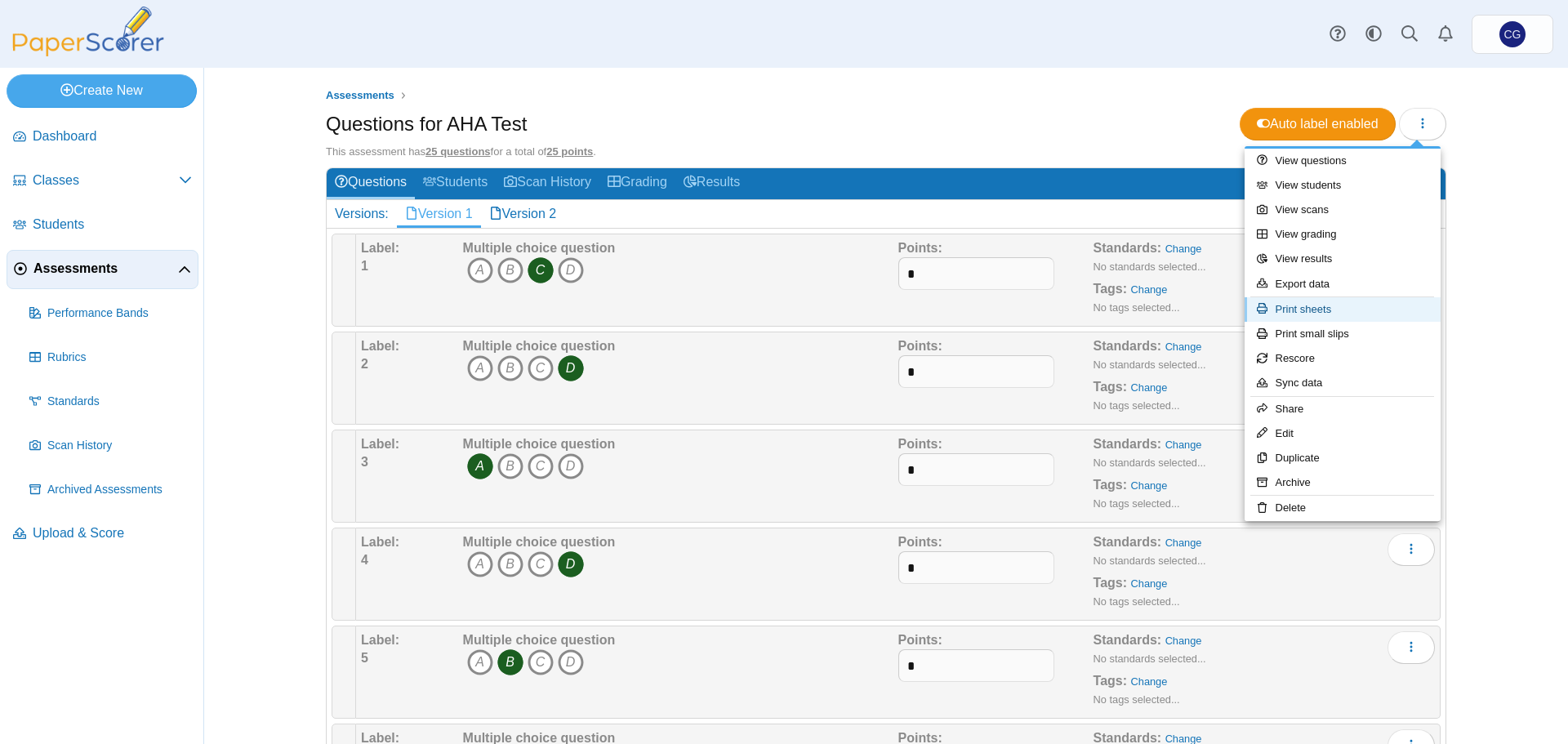
click at [1303, 309] on link "Print sheets" at bounding box center [1342, 310] width 196 height 24
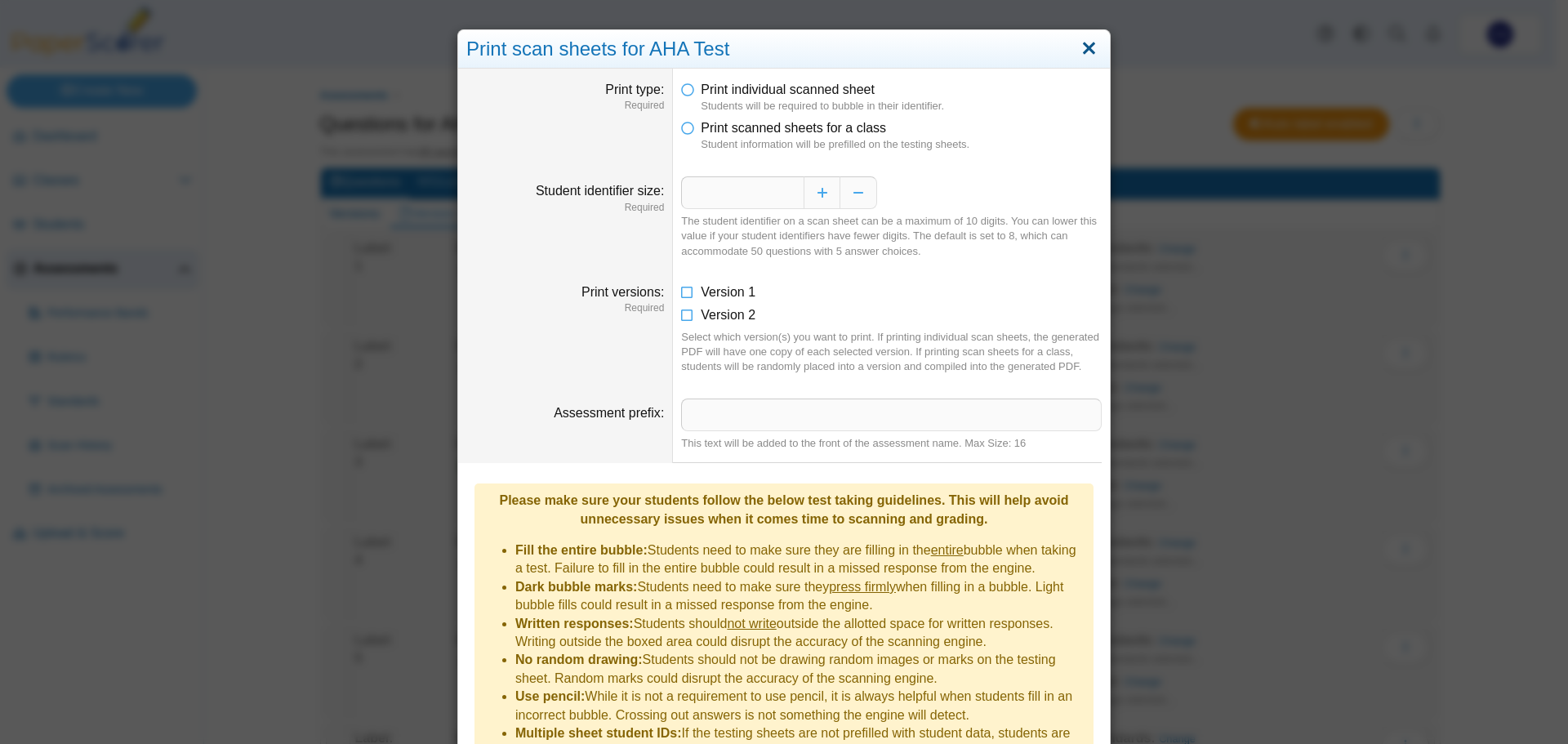
click at [1085, 53] on link "Close" at bounding box center [1088, 49] width 25 height 28
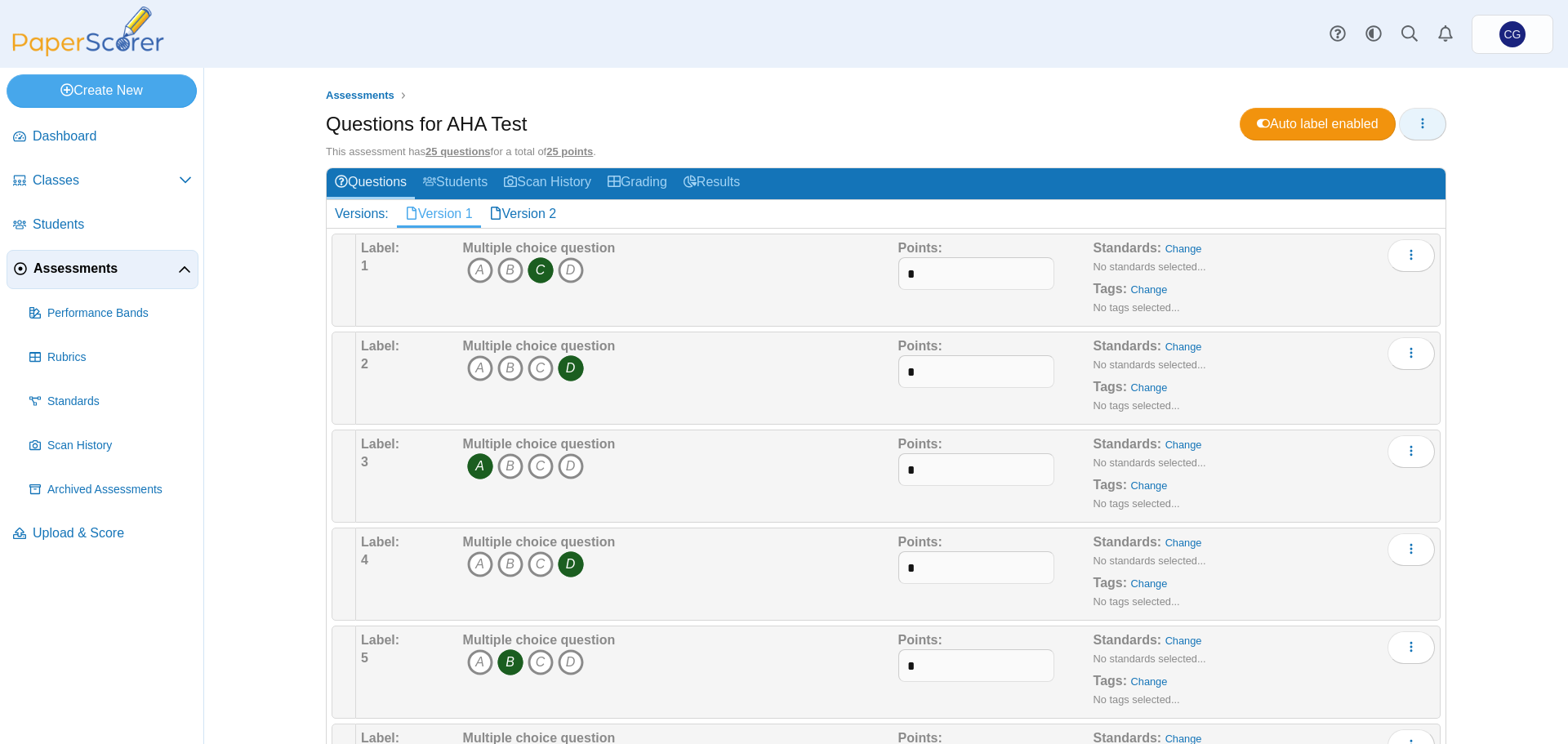
click at [1417, 125] on icon "button" at bounding box center [1423, 124] width 13 height 13
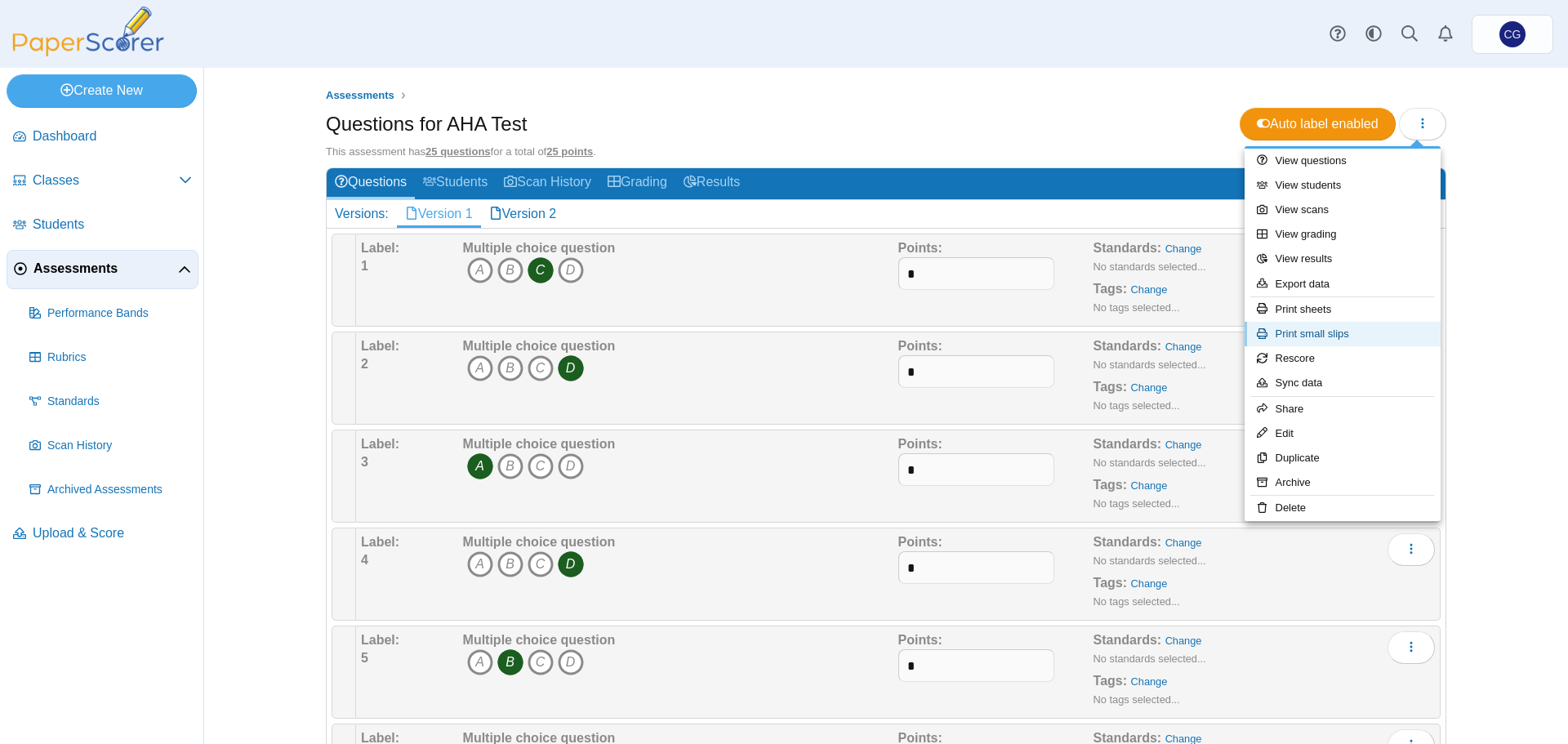
click at [1337, 329] on link "Print small slips" at bounding box center [1342, 334] width 196 height 24
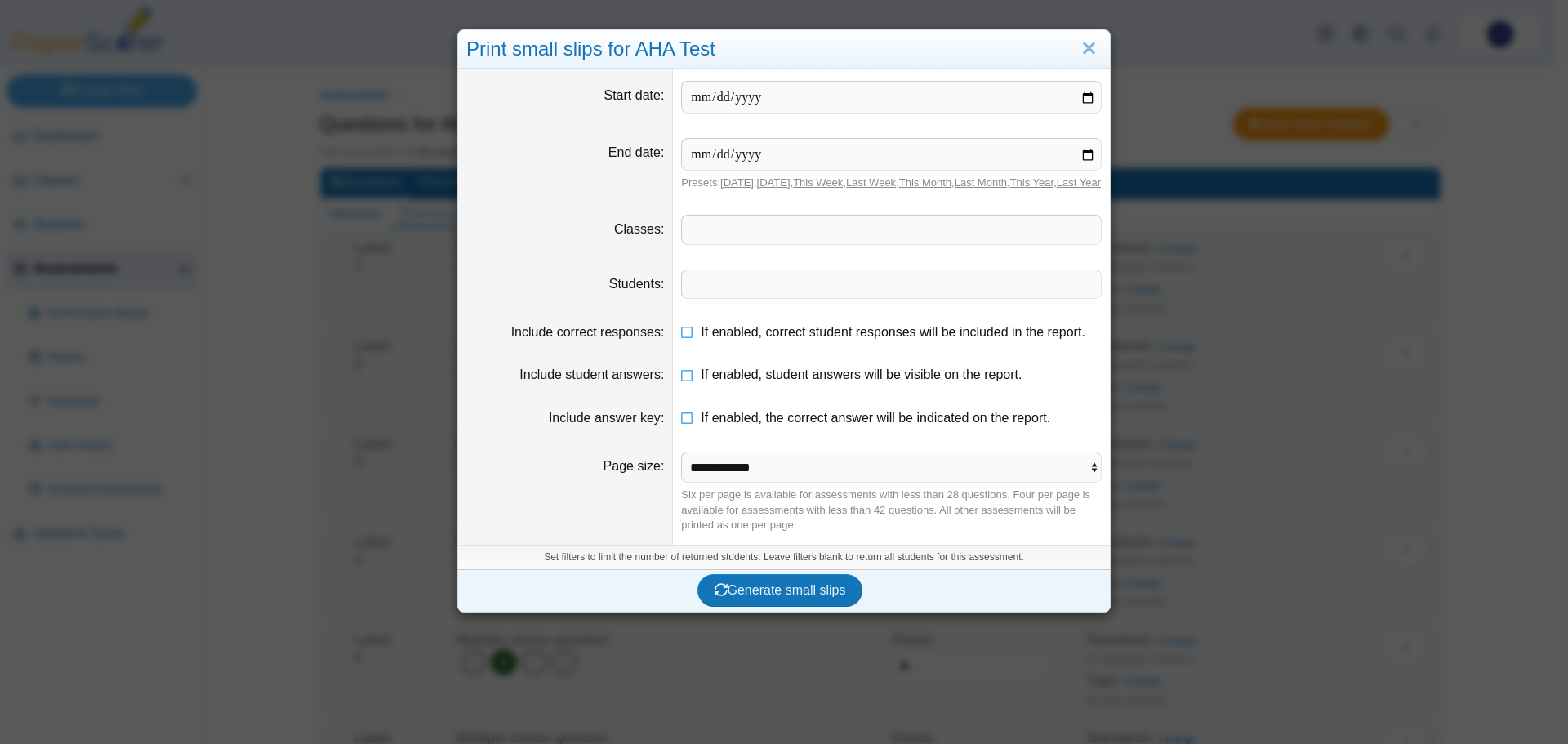
click at [731, 180] on link "Today" at bounding box center [737, 182] width 33 height 12
type input "**********"
click at [735, 241] on span at bounding box center [891, 230] width 419 height 28
click at [805, 597] on span "Generate small slips" at bounding box center [780, 590] width 131 height 14
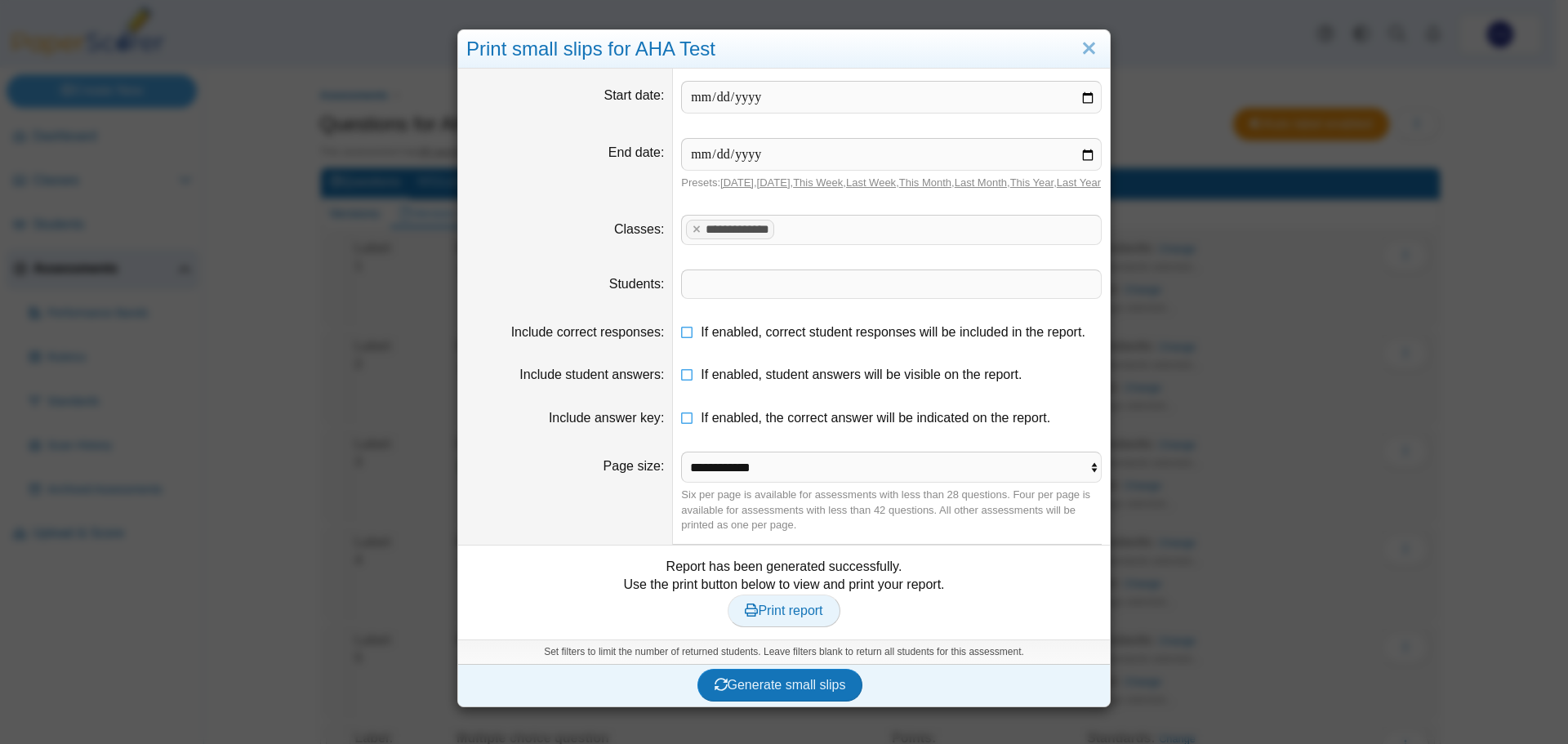
click at [795, 618] on span "Print report" at bounding box center [783, 610] width 77 height 14
click at [1084, 49] on link "Close" at bounding box center [1088, 49] width 25 height 28
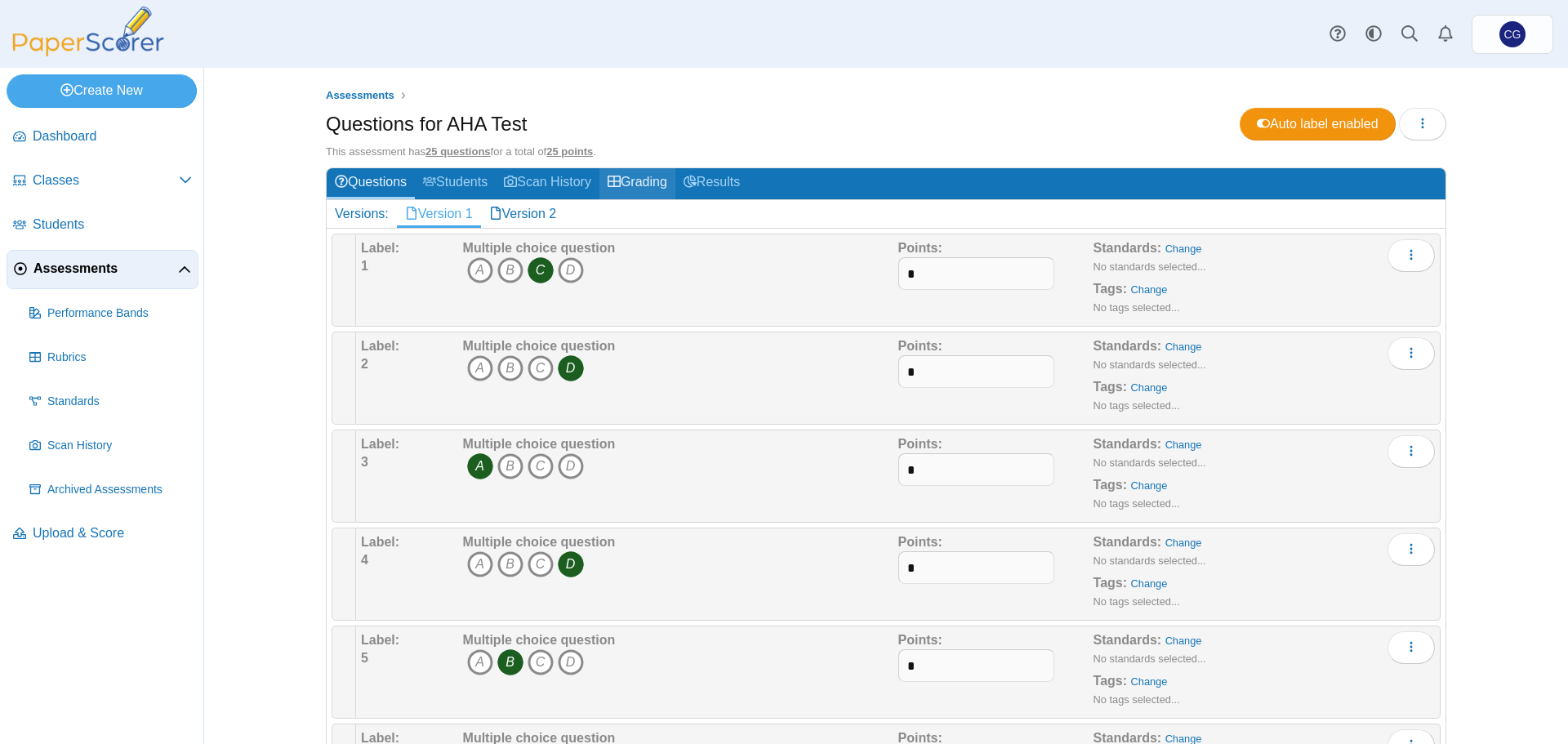
click at [637, 178] on link "Grading" at bounding box center [638, 183] width 76 height 31
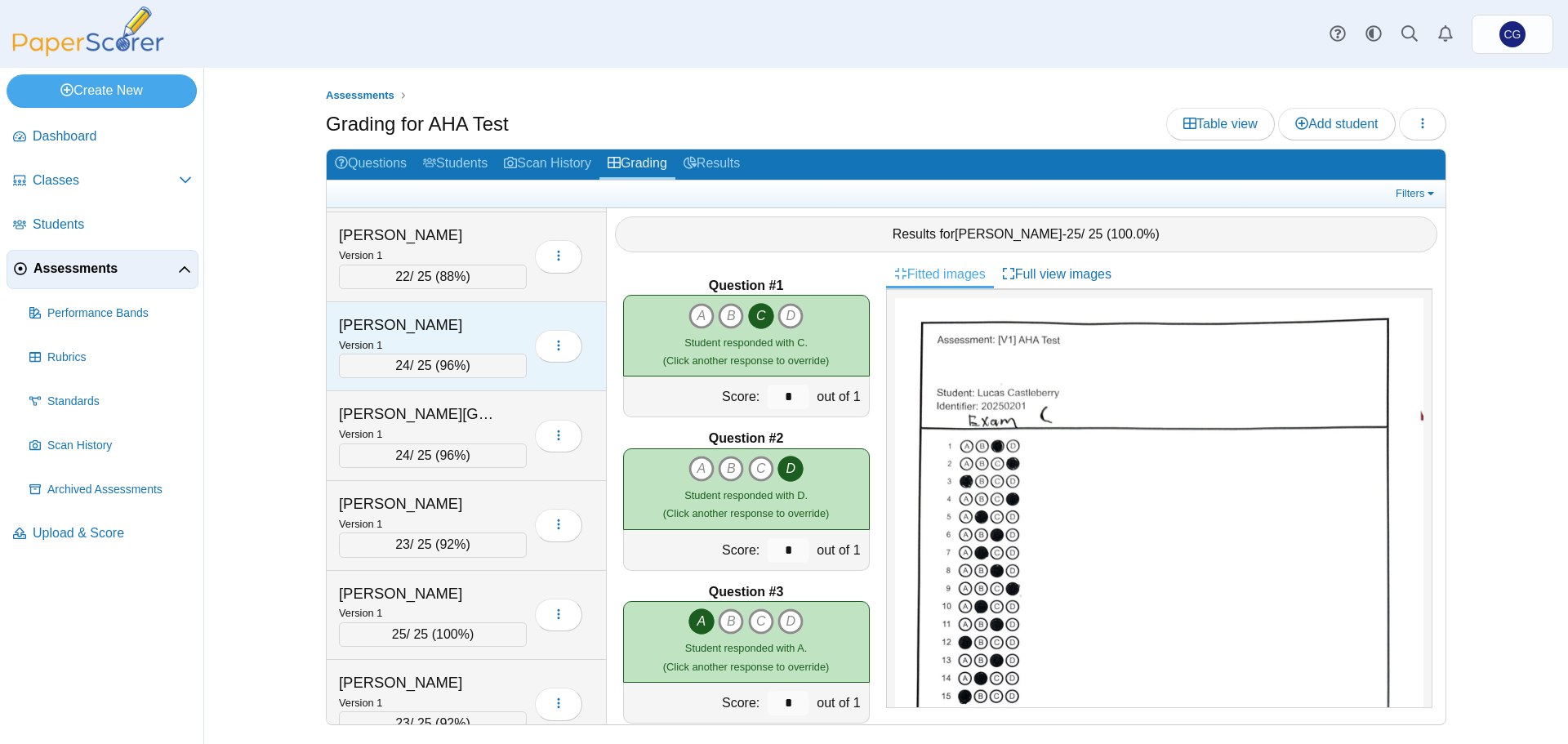
scroll to position [490, 0]
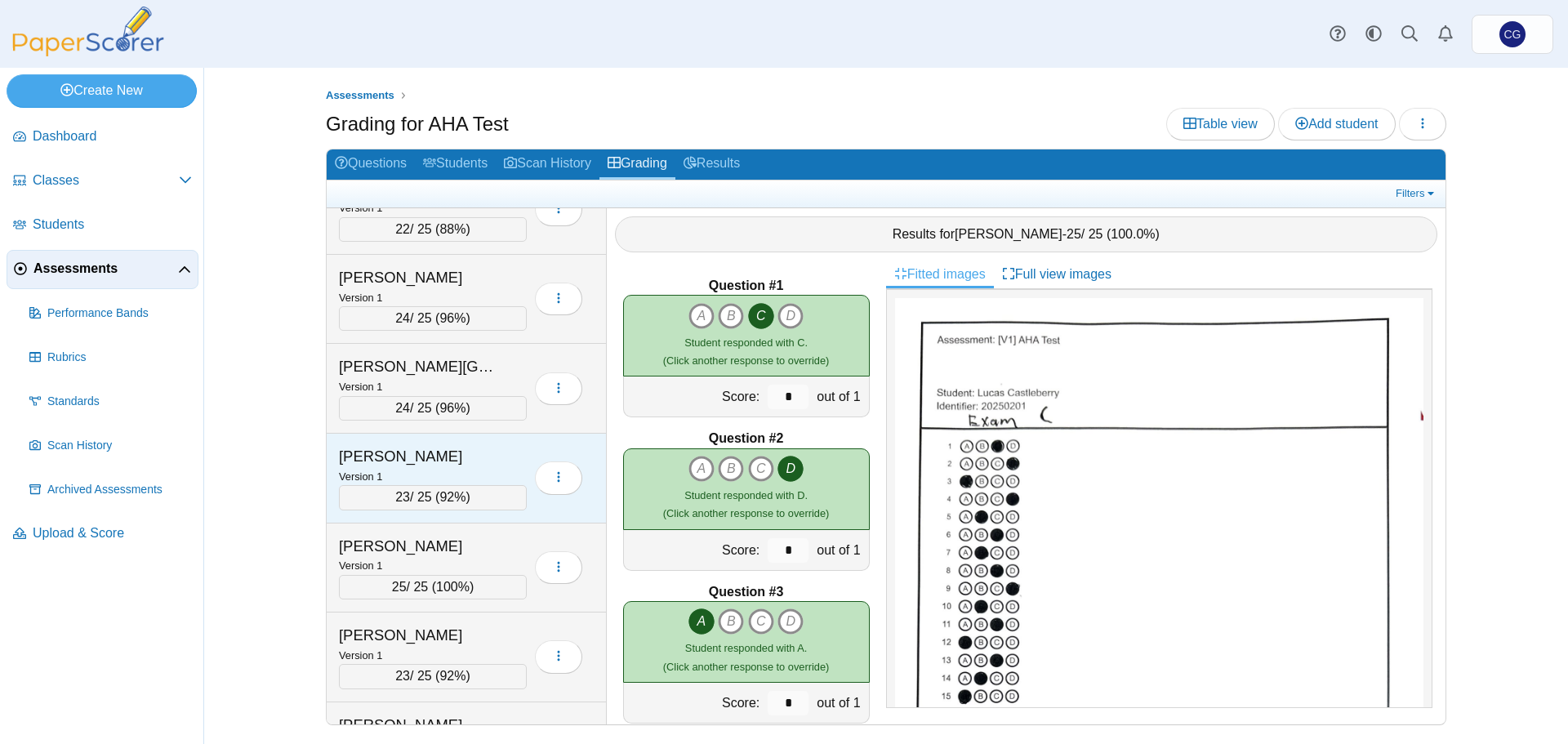
click at [448, 449] on div "[PERSON_NAME]" at bounding box center [421, 457] width 164 height 21
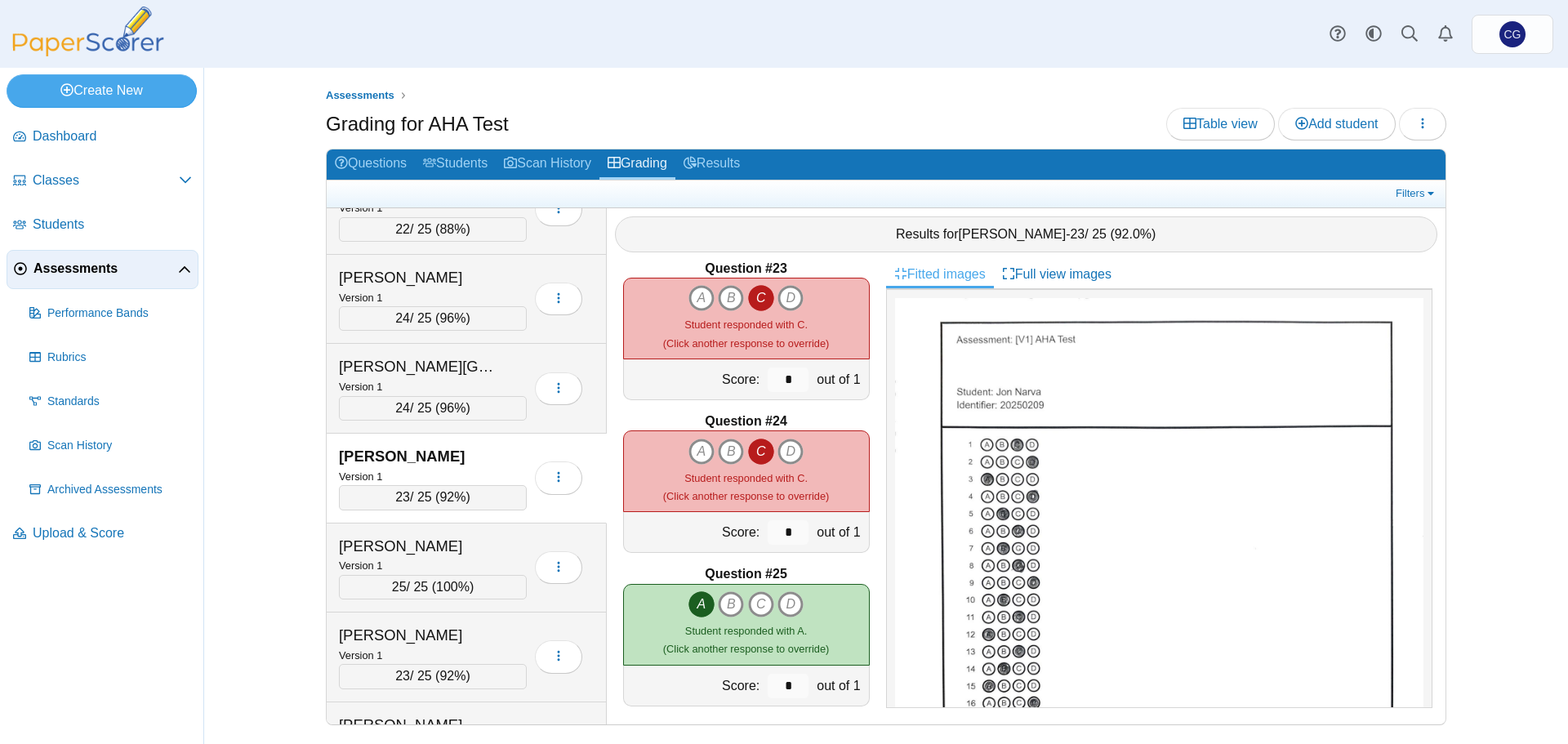
scroll to position [3397, 0]
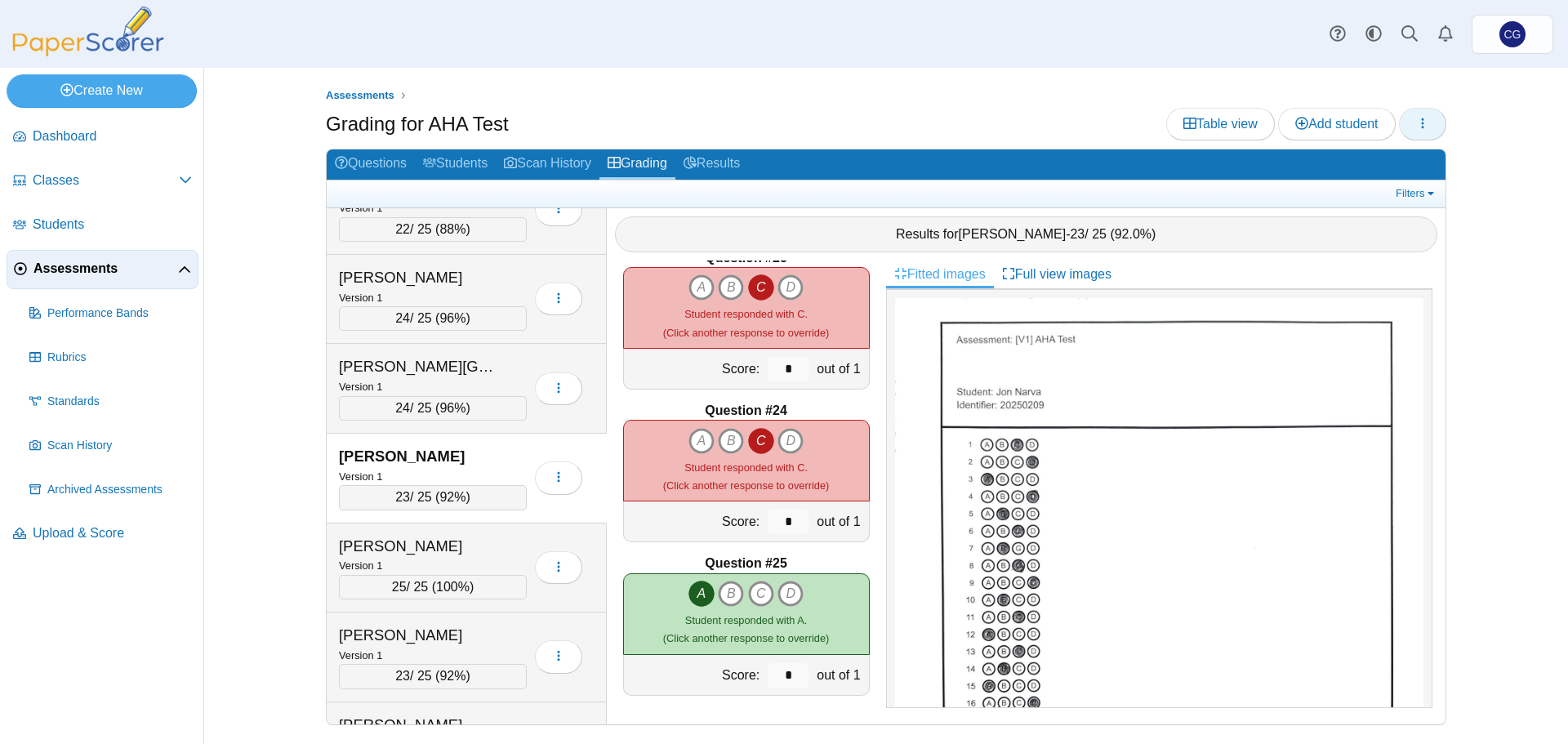
click at [1414, 119] on button "button" at bounding box center [1422, 124] width 47 height 33
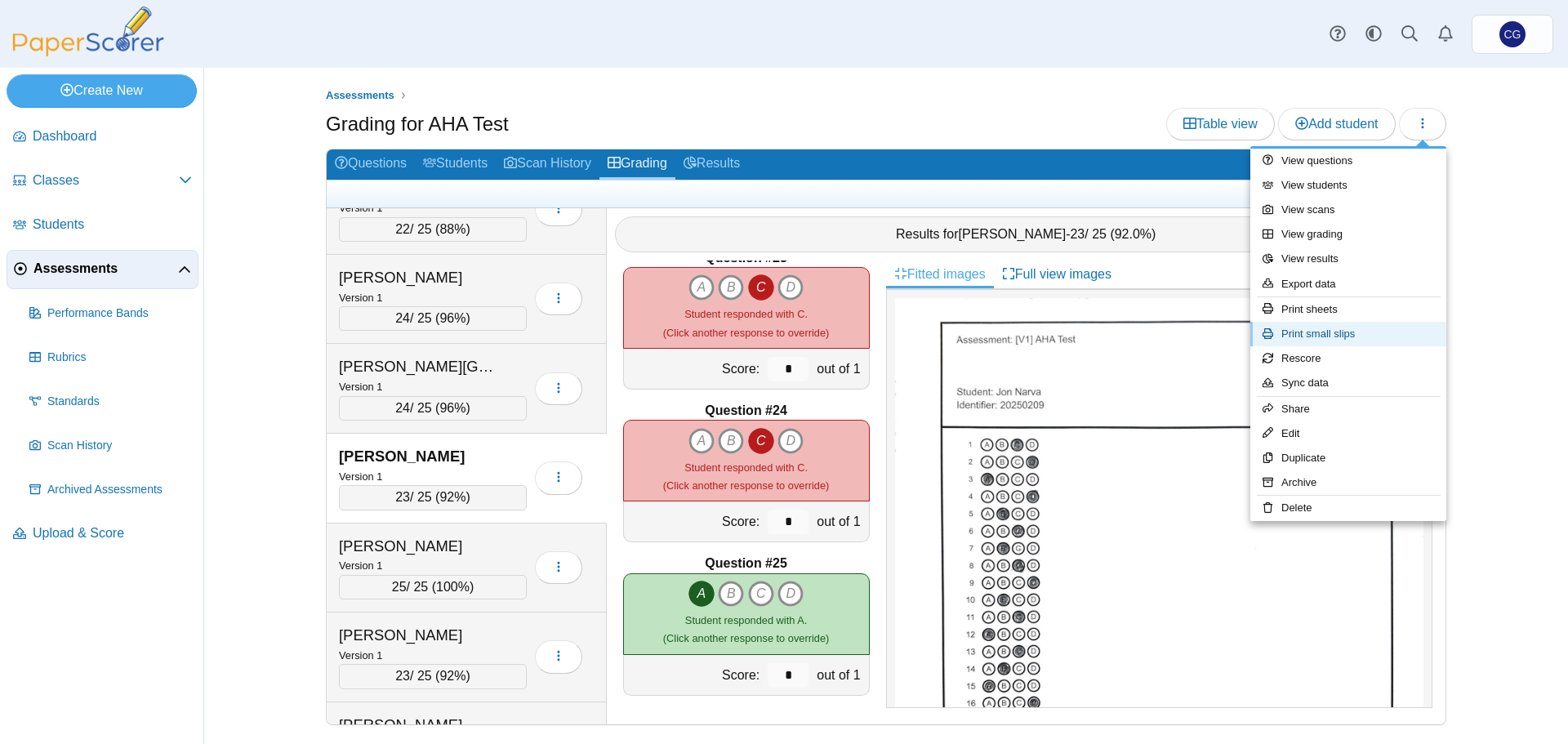
click at [1358, 332] on link "Print small slips" at bounding box center [1348, 334] width 196 height 24
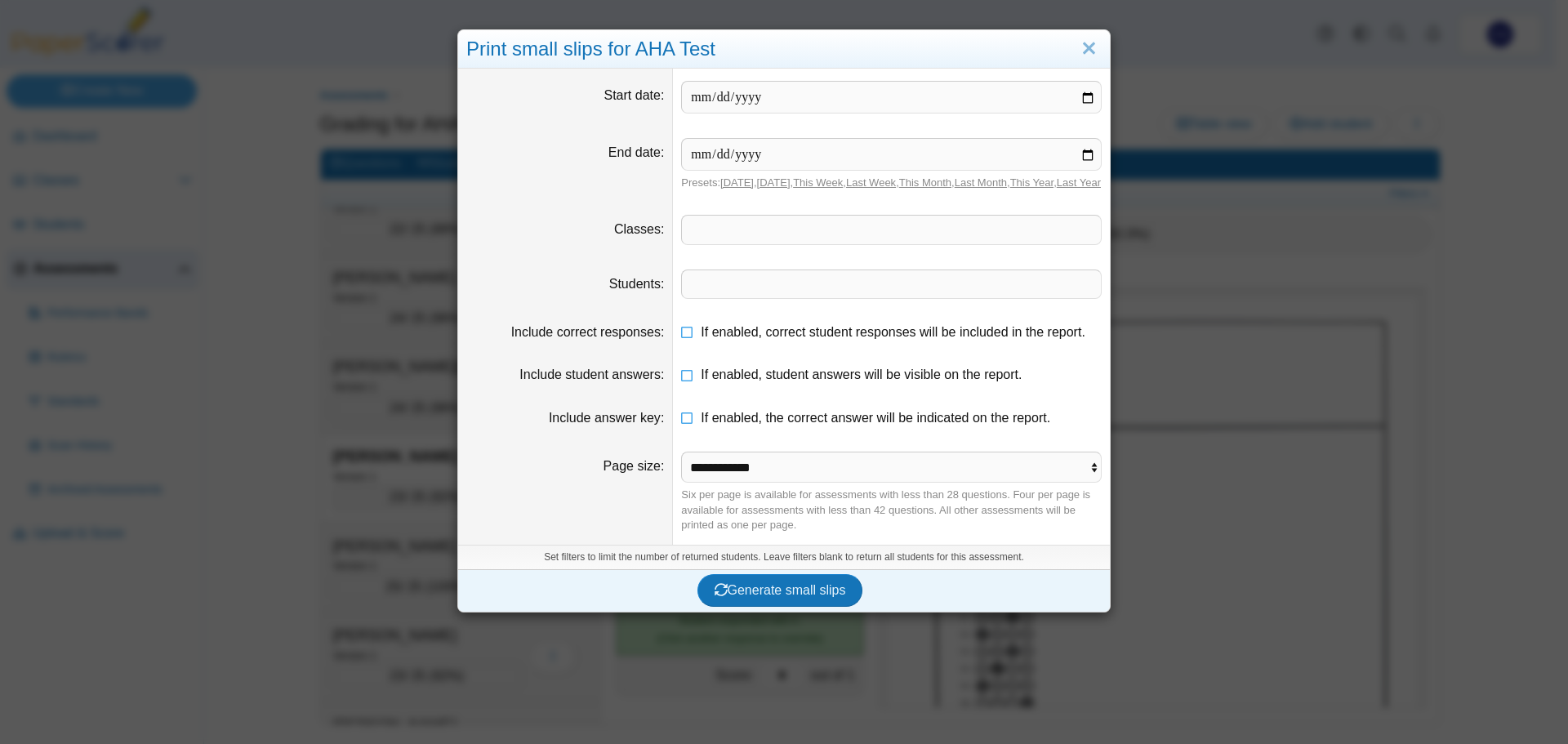
click at [732, 182] on link "[DATE]" at bounding box center [737, 182] width 33 height 12
type input "**********"
click at [745, 244] on span at bounding box center [891, 230] width 419 height 28
click at [743, 296] on span at bounding box center [891, 285] width 419 height 28
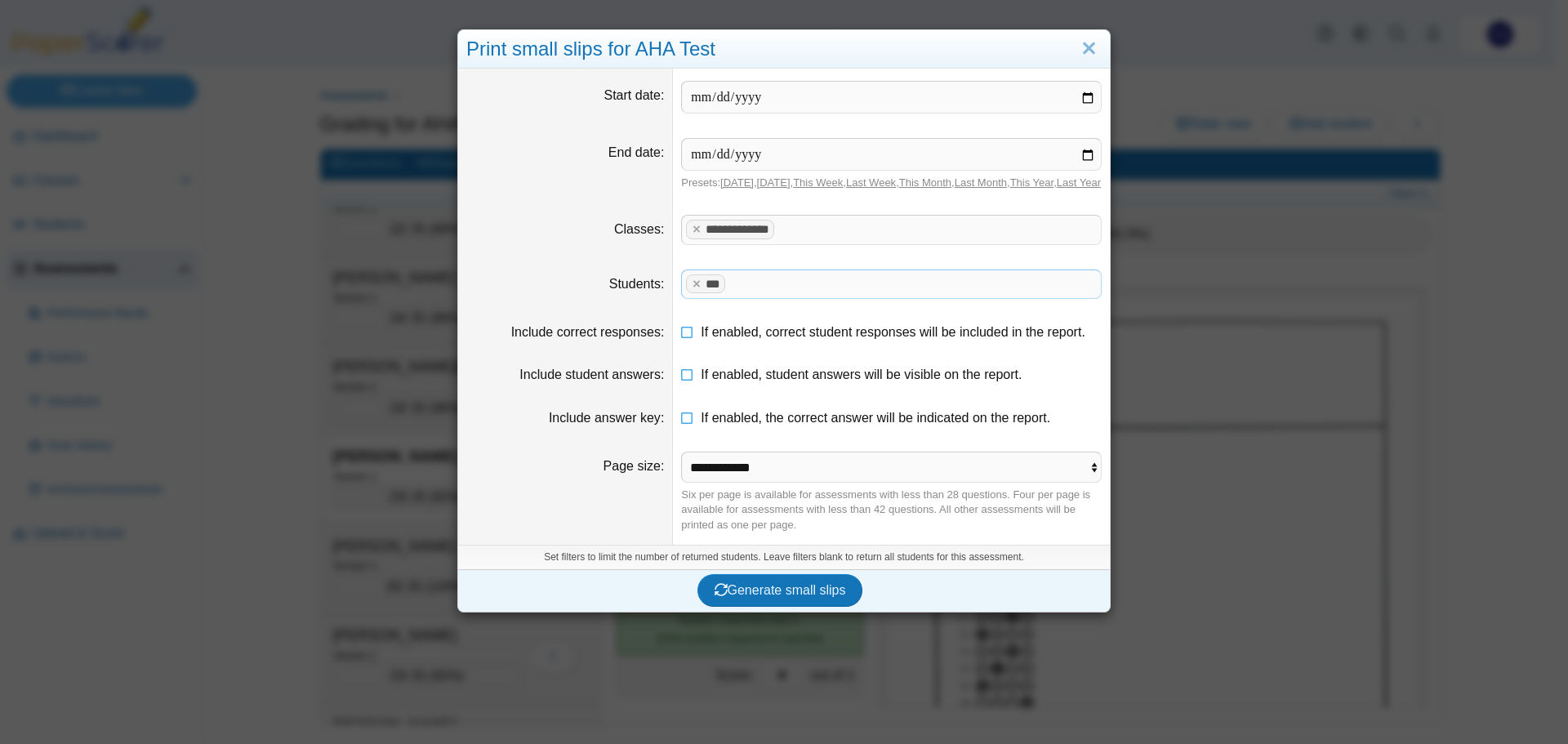
click at [743, 299] on span at bounding box center [914, 285] width 369 height 28
click at [690, 289] on x "remove tag" at bounding box center [696, 284] width 14 height 10
click at [687, 296] on span at bounding box center [891, 285] width 419 height 28
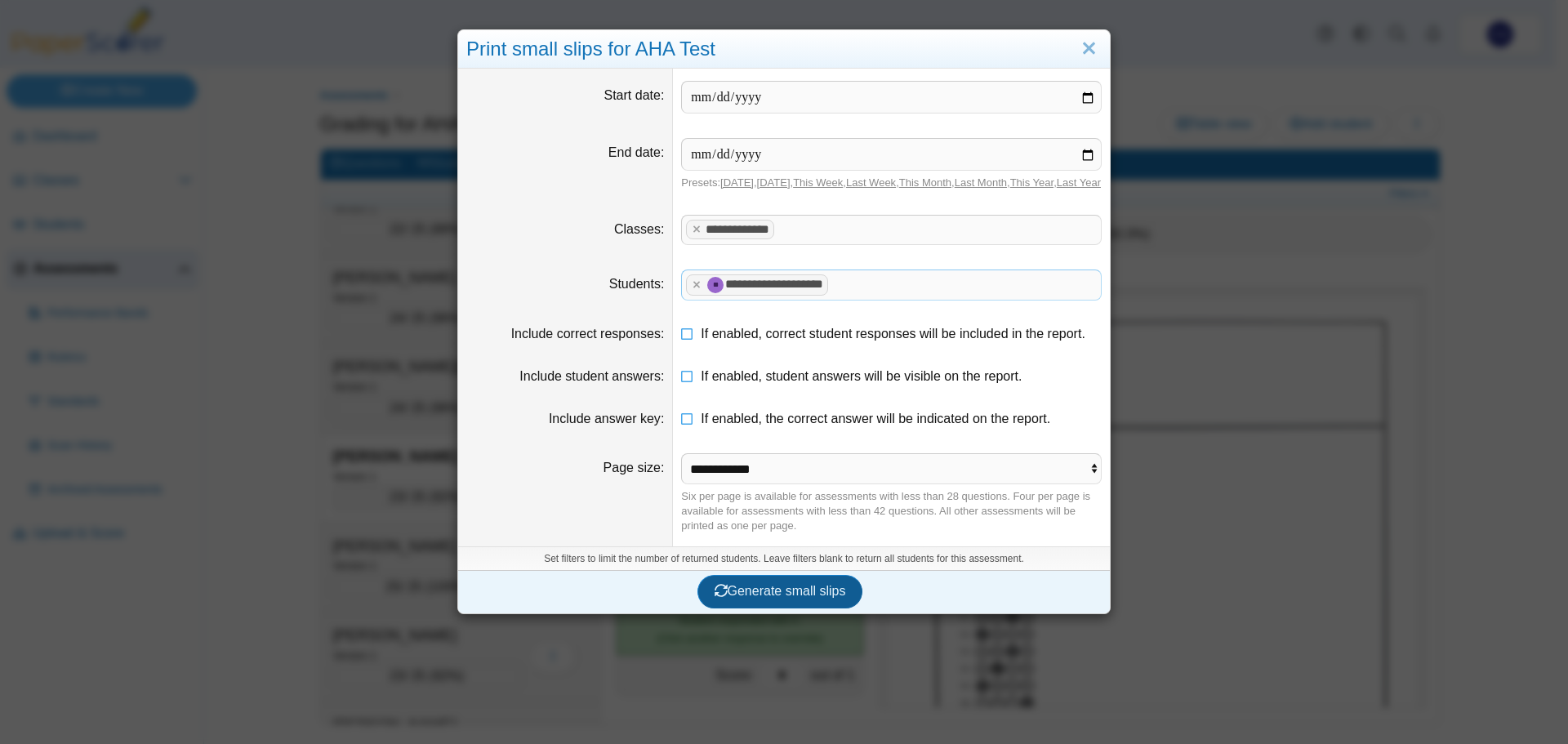
click at [804, 598] on span "Generate small slips" at bounding box center [780, 591] width 131 height 14
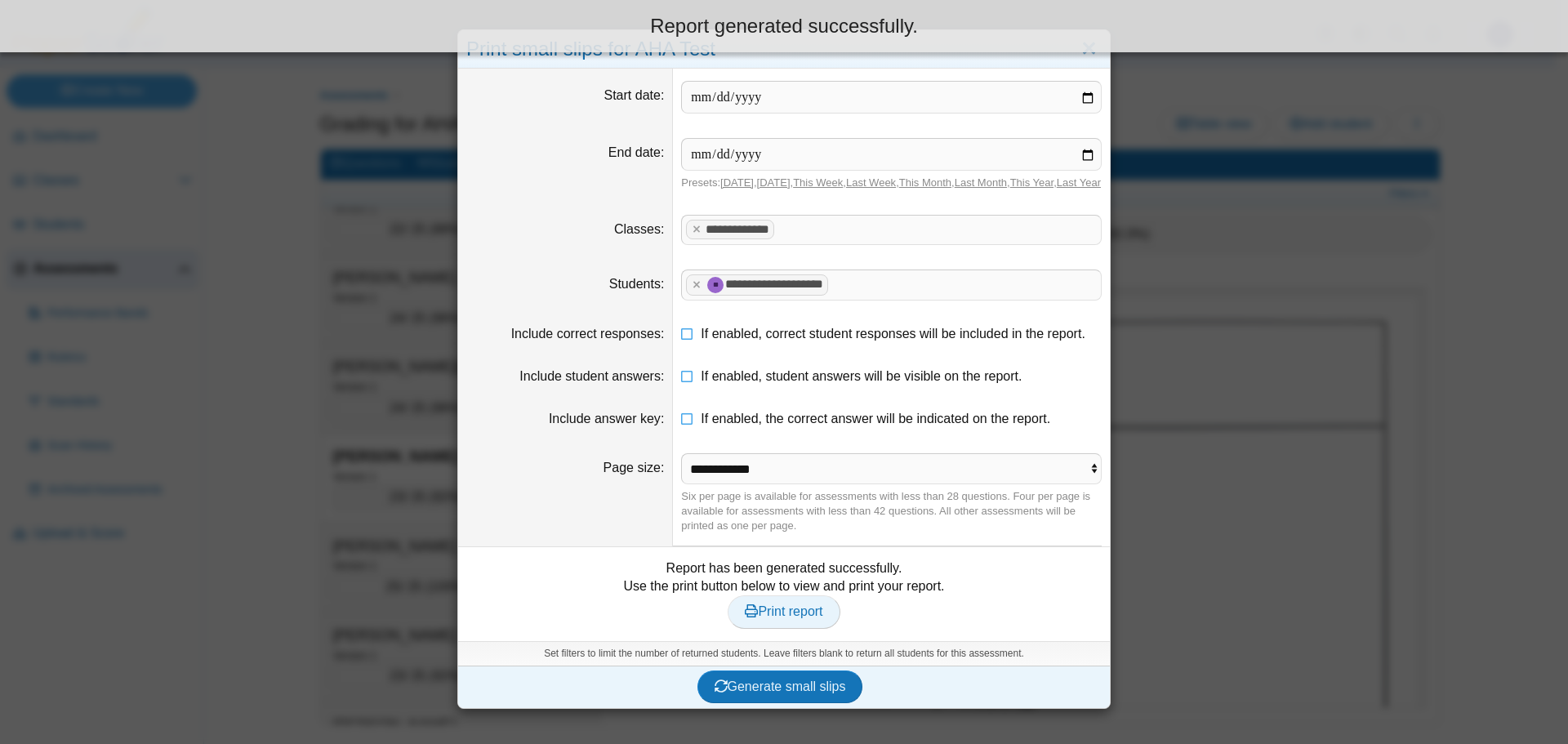
click at [791, 618] on span "Print report" at bounding box center [783, 611] width 77 height 14
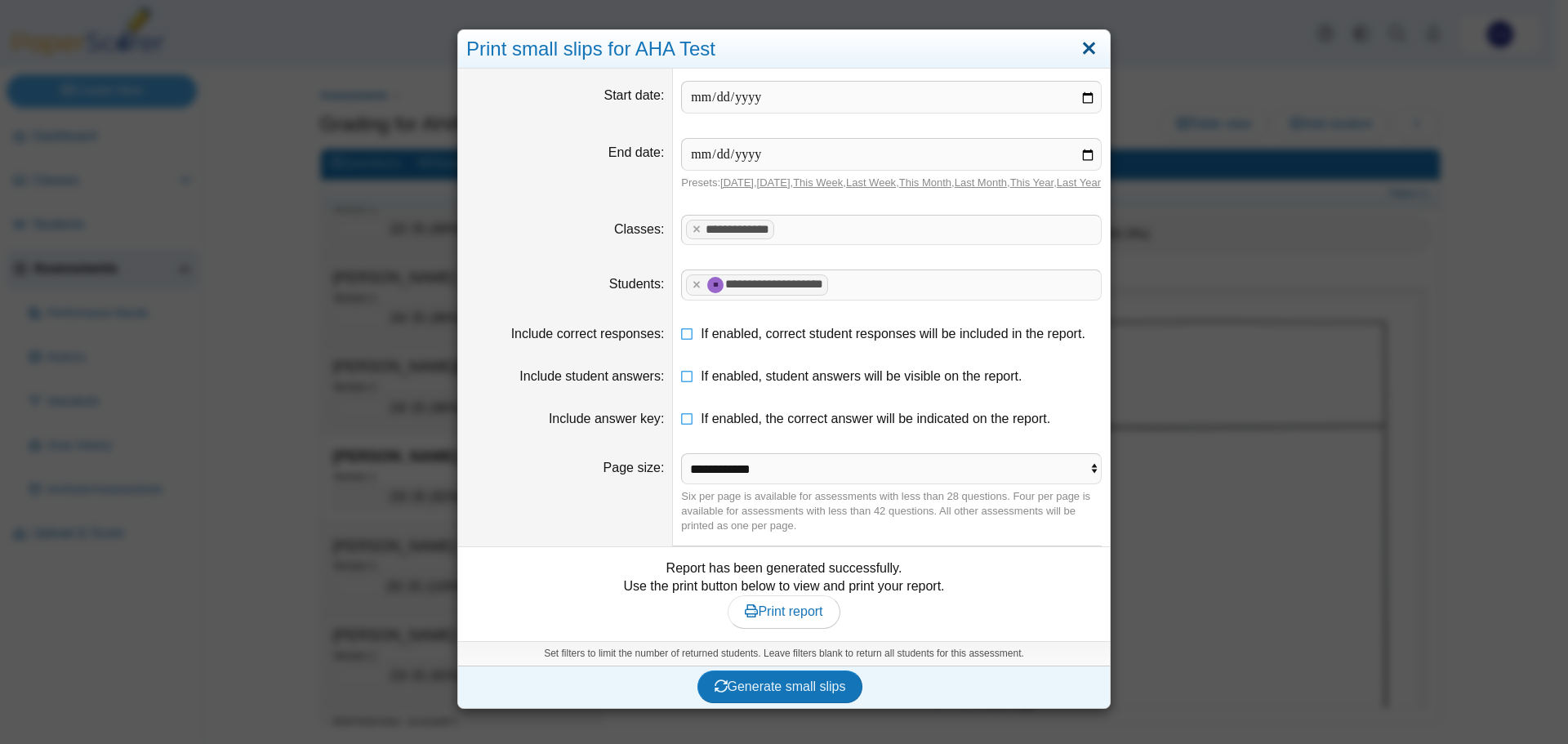
click at [1084, 48] on link "Close" at bounding box center [1088, 49] width 25 height 28
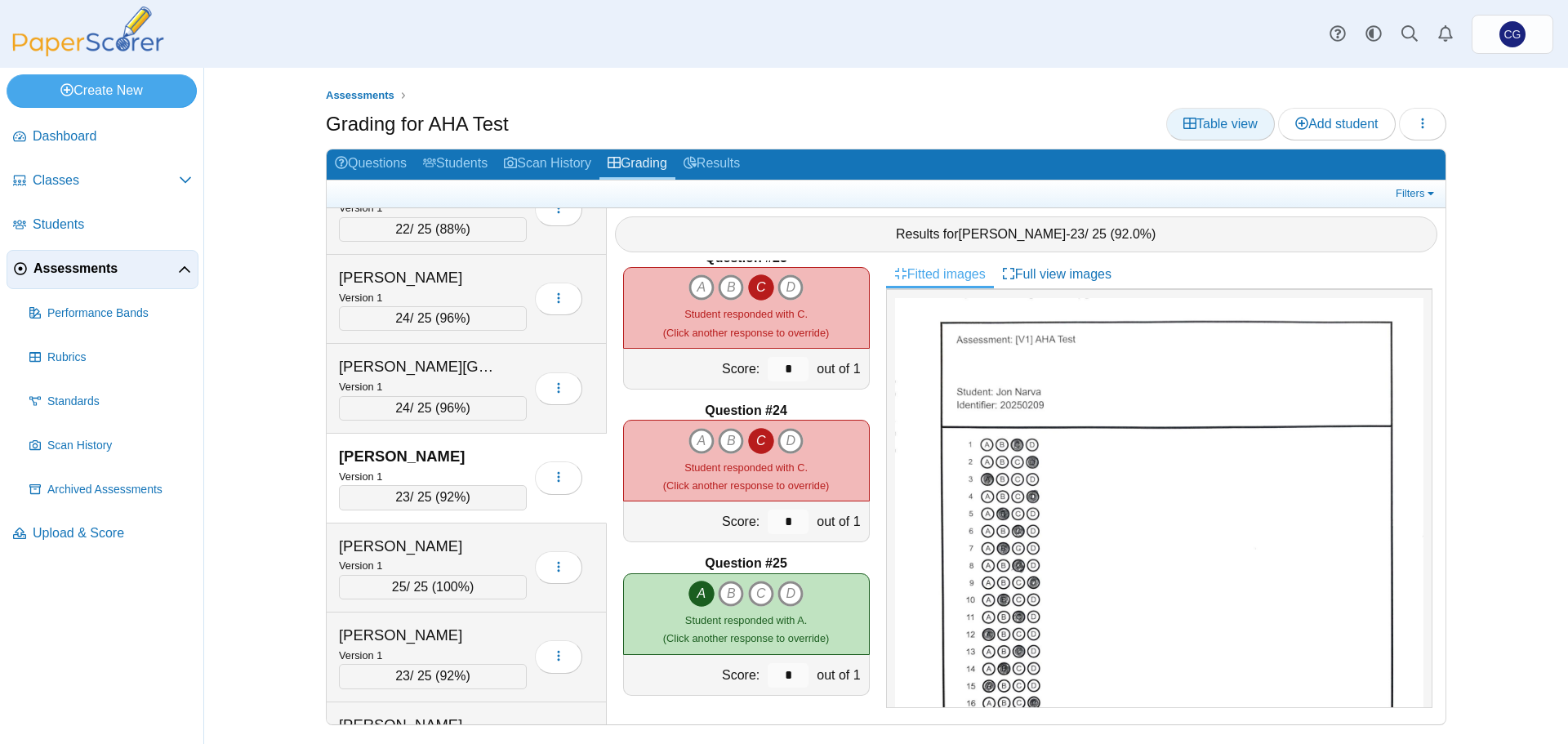
click at [1229, 128] on span "Table view" at bounding box center [1220, 124] width 74 height 14
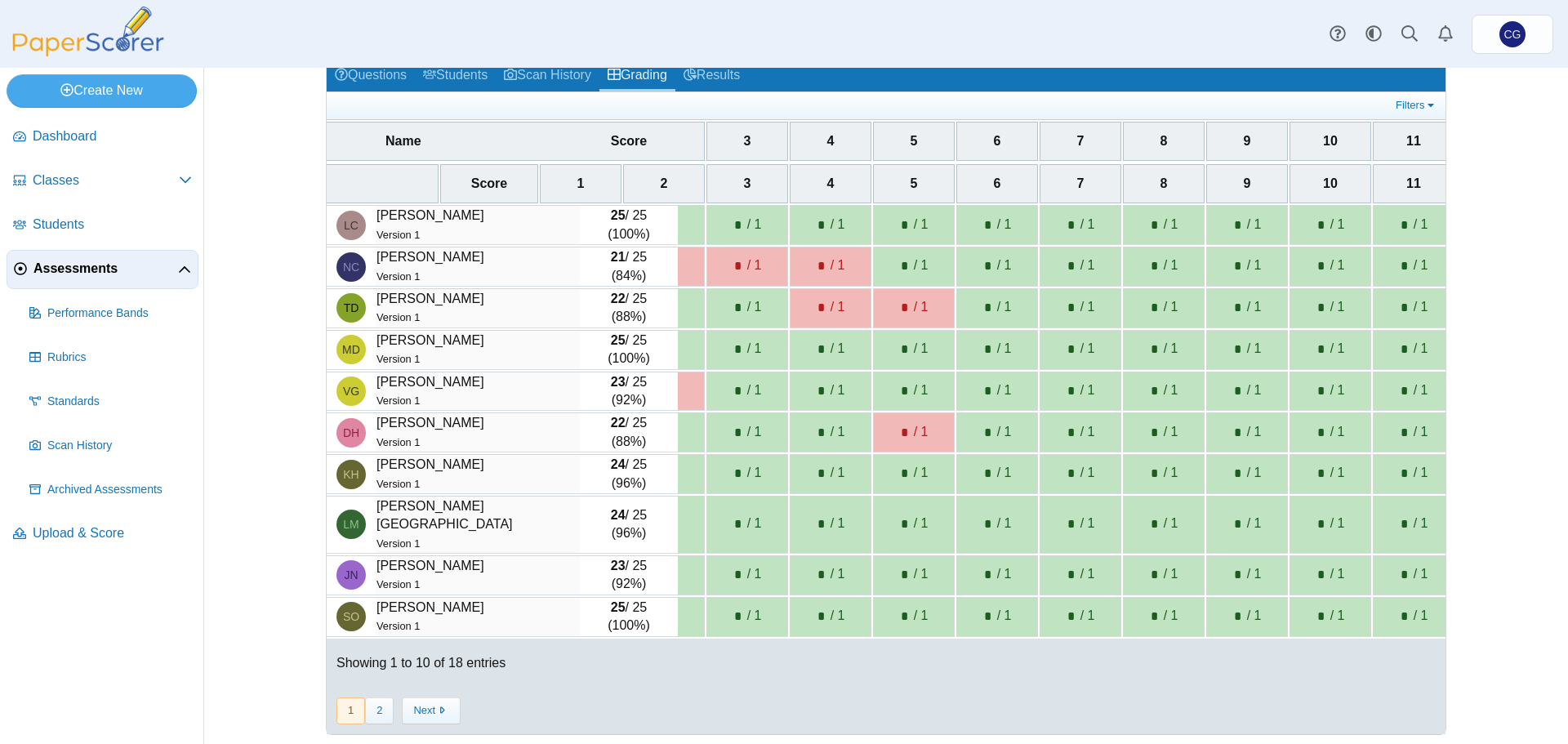
scroll to position [0, 88]
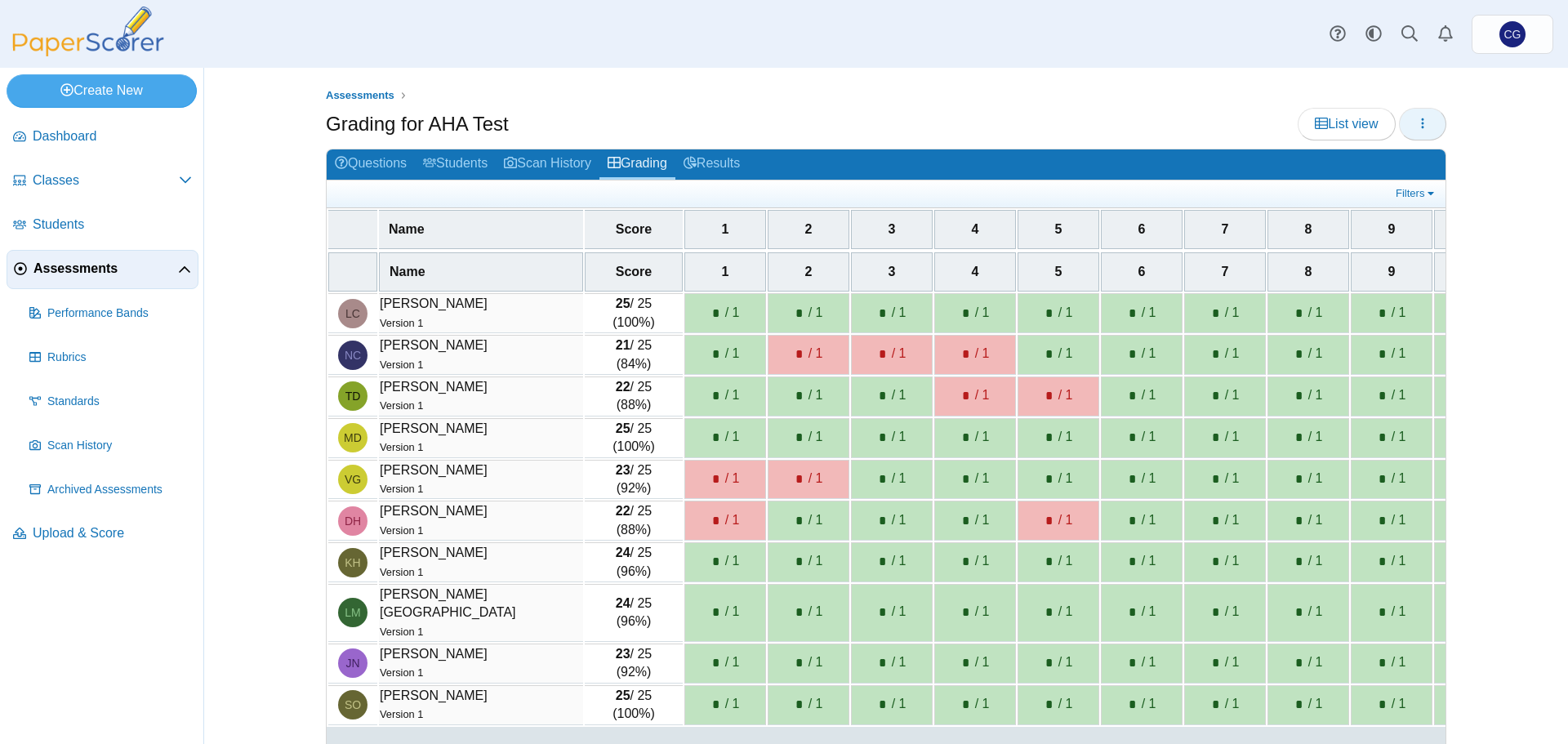
click at [1432, 125] on button "button" at bounding box center [1422, 124] width 47 height 33
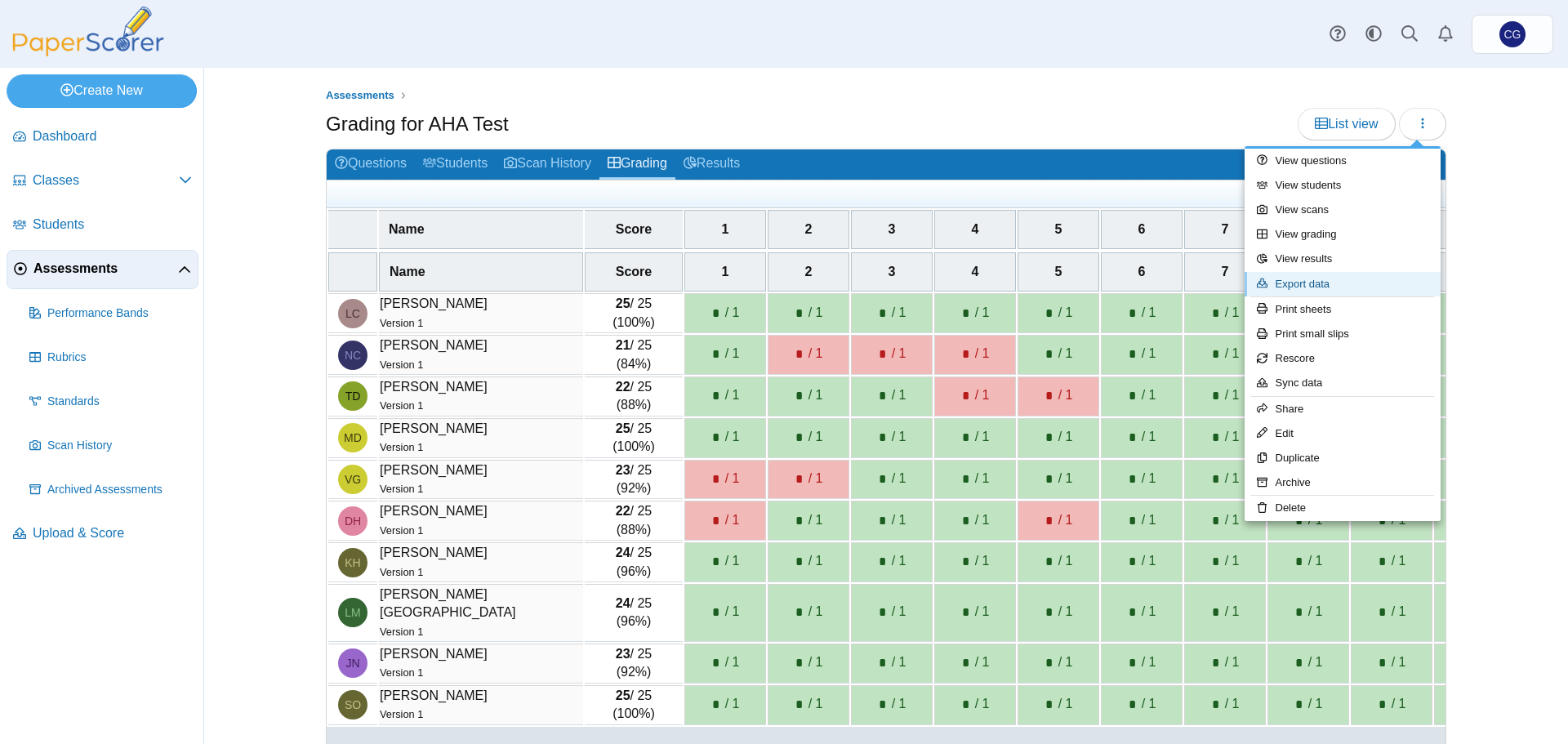
click at [1296, 285] on link "Export data" at bounding box center [1342, 285] width 196 height 24
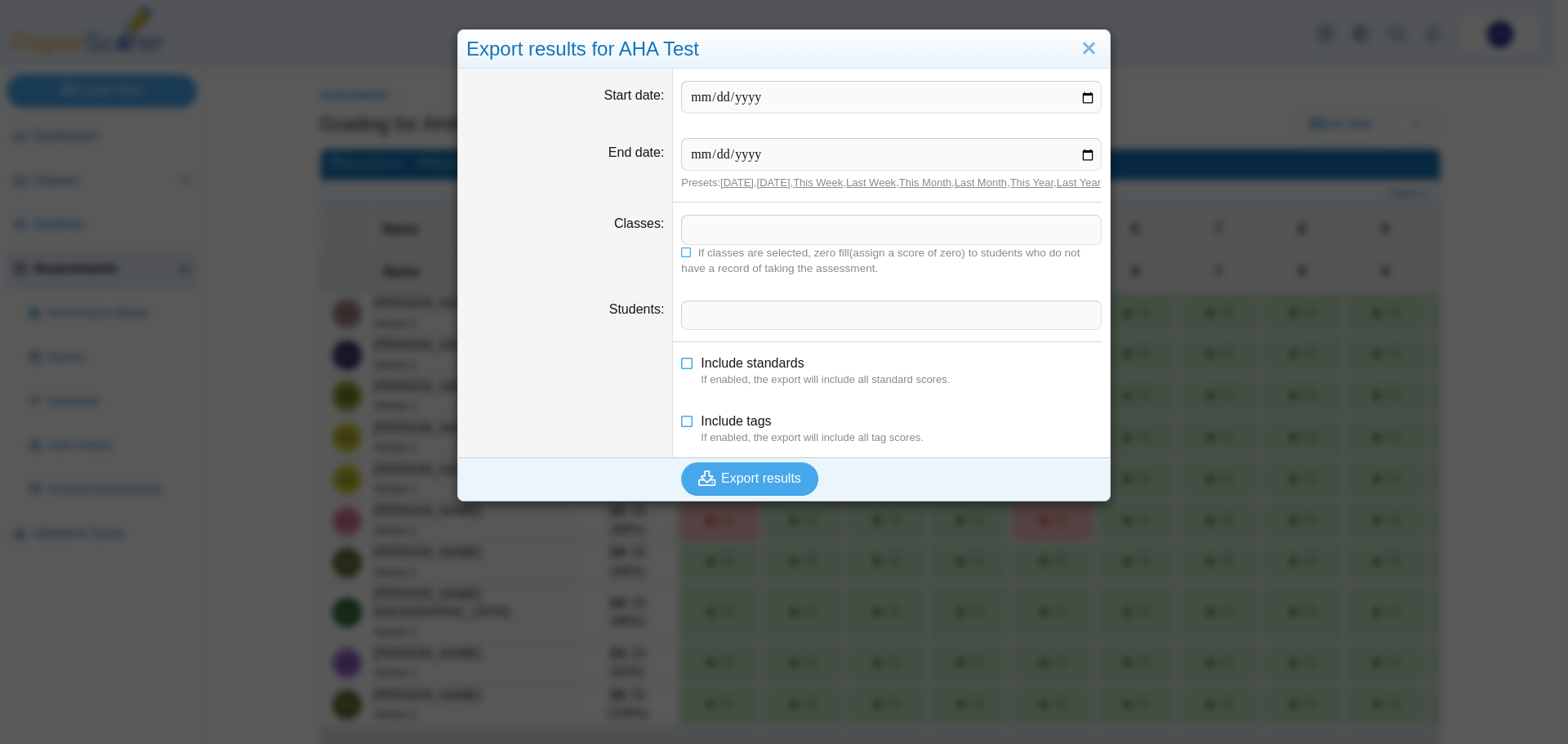
click at [730, 179] on link "[DATE]" at bounding box center [737, 182] width 33 height 12
type input "**********"
click at [774, 244] on span at bounding box center [891, 230] width 419 height 28
click at [681, 256] on icon at bounding box center [687, 250] width 11 height 10
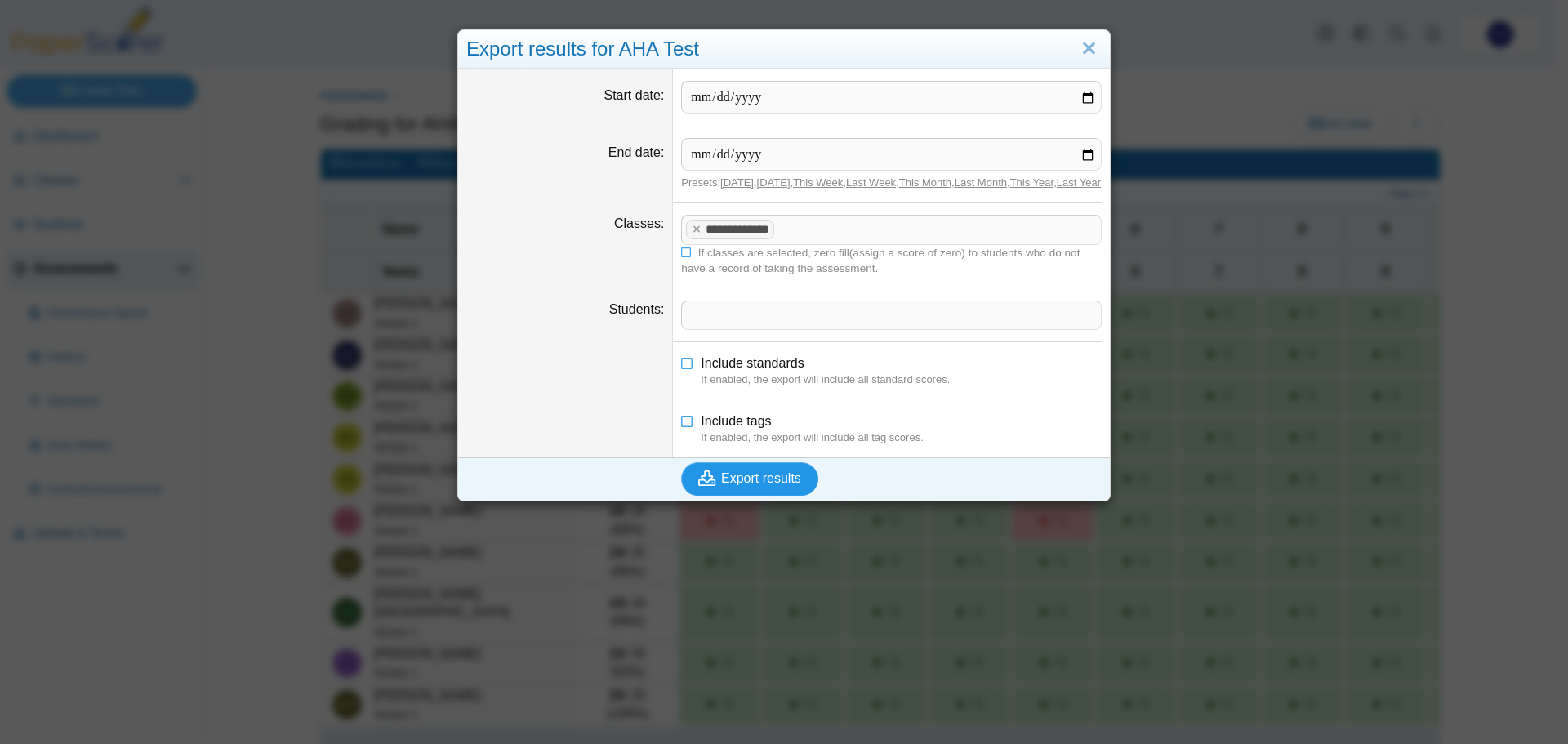
click at [768, 485] on span "Export results" at bounding box center [761, 478] width 80 height 14
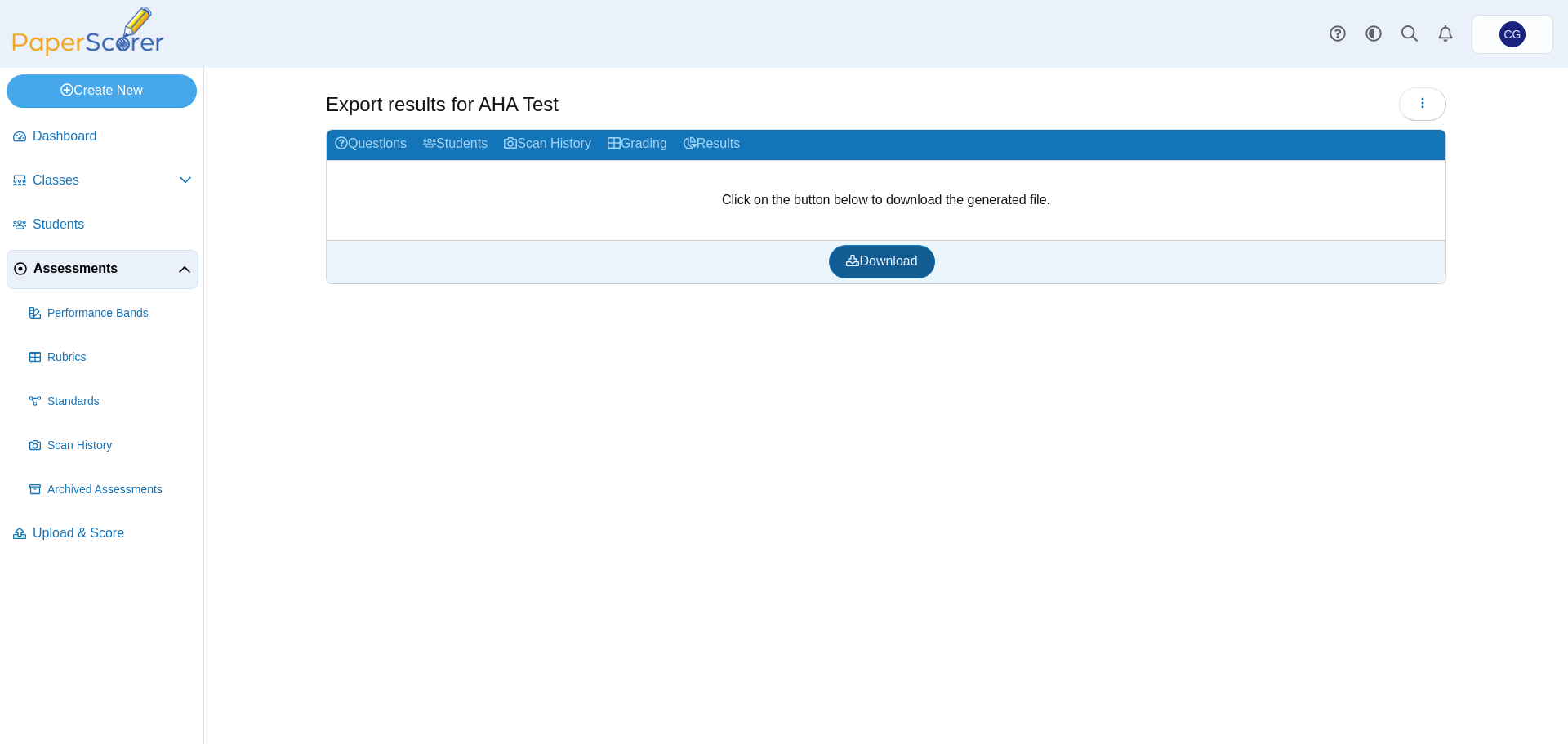
click at [889, 267] on span "Download" at bounding box center [881, 260] width 71 height 14
click at [656, 146] on link "Grading" at bounding box center [638, 145] width 76 height 31
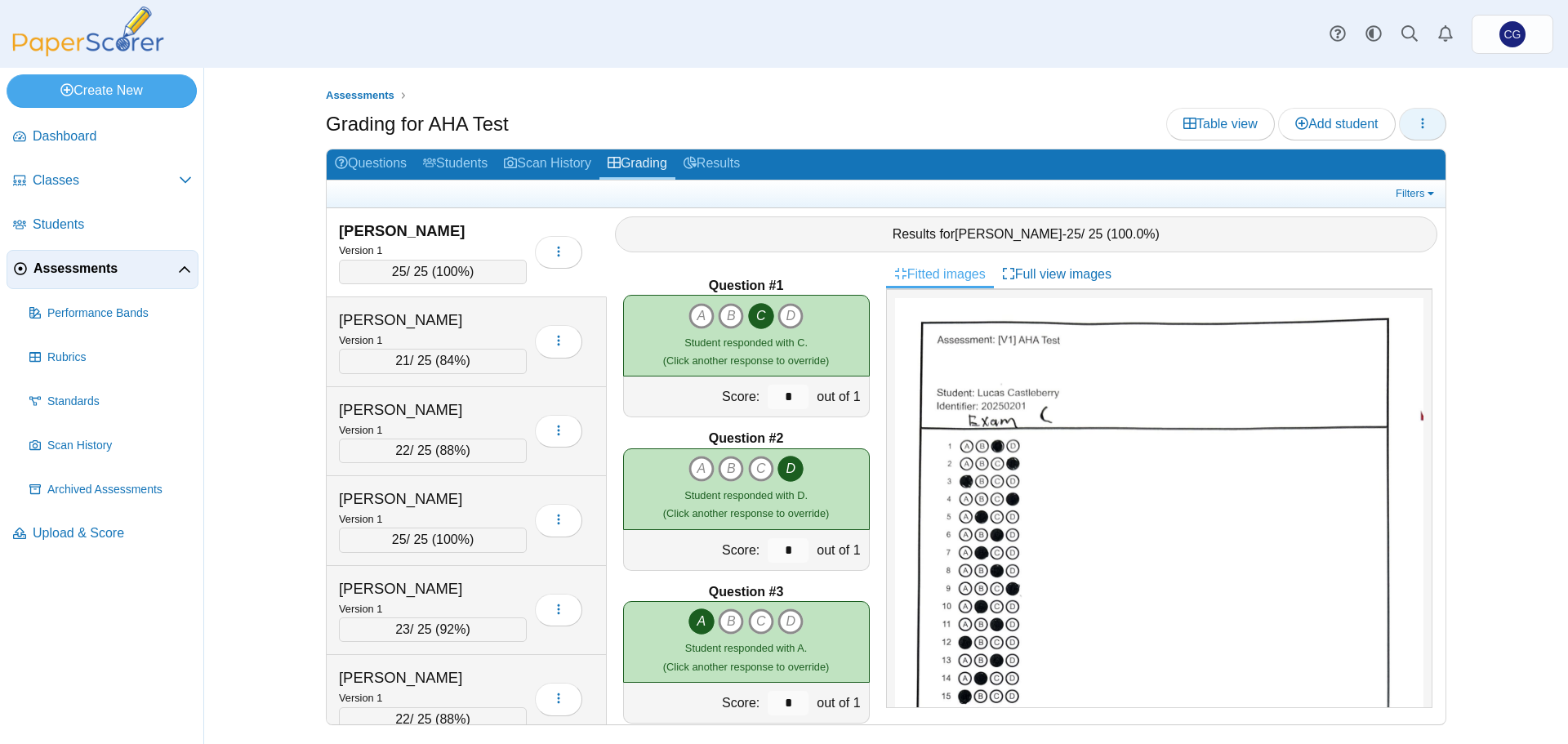
click at [1421, 124] on icon "button" at bounding box center [1423, 124] width 13 height 13
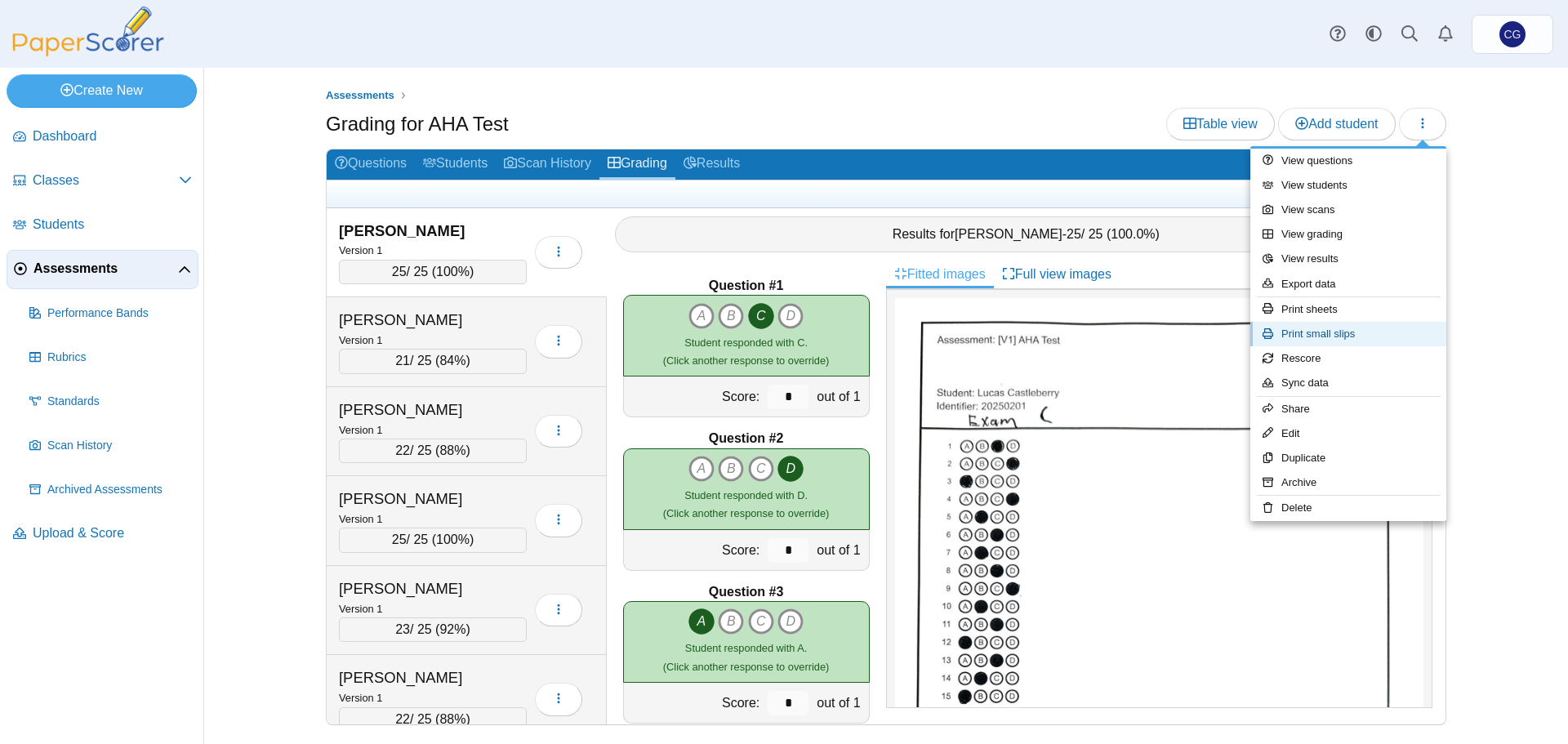
click at [1343, 338] on link "Print small slips" at bounding box center [1348, 334] width 196 height 24
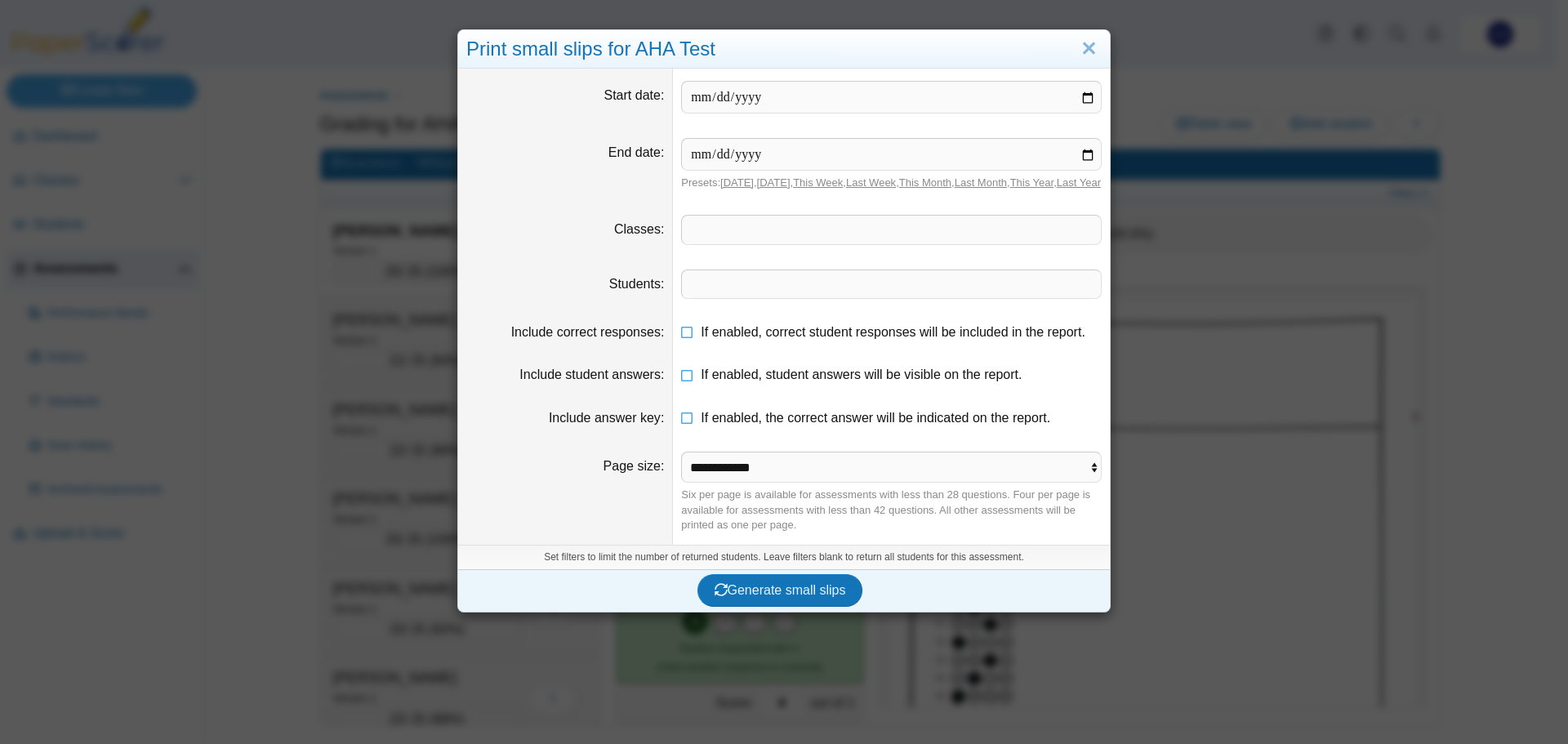
click at [726, 184] on link "[DATE]" at bounding box center [737, 182] width 33 height 12
type input "**********"
click at [744, 238] on span at bounding box center [891, 230] width 419 height 28
click at [683, 335] on icon at bounding box center [688, 329] width 13 height 11
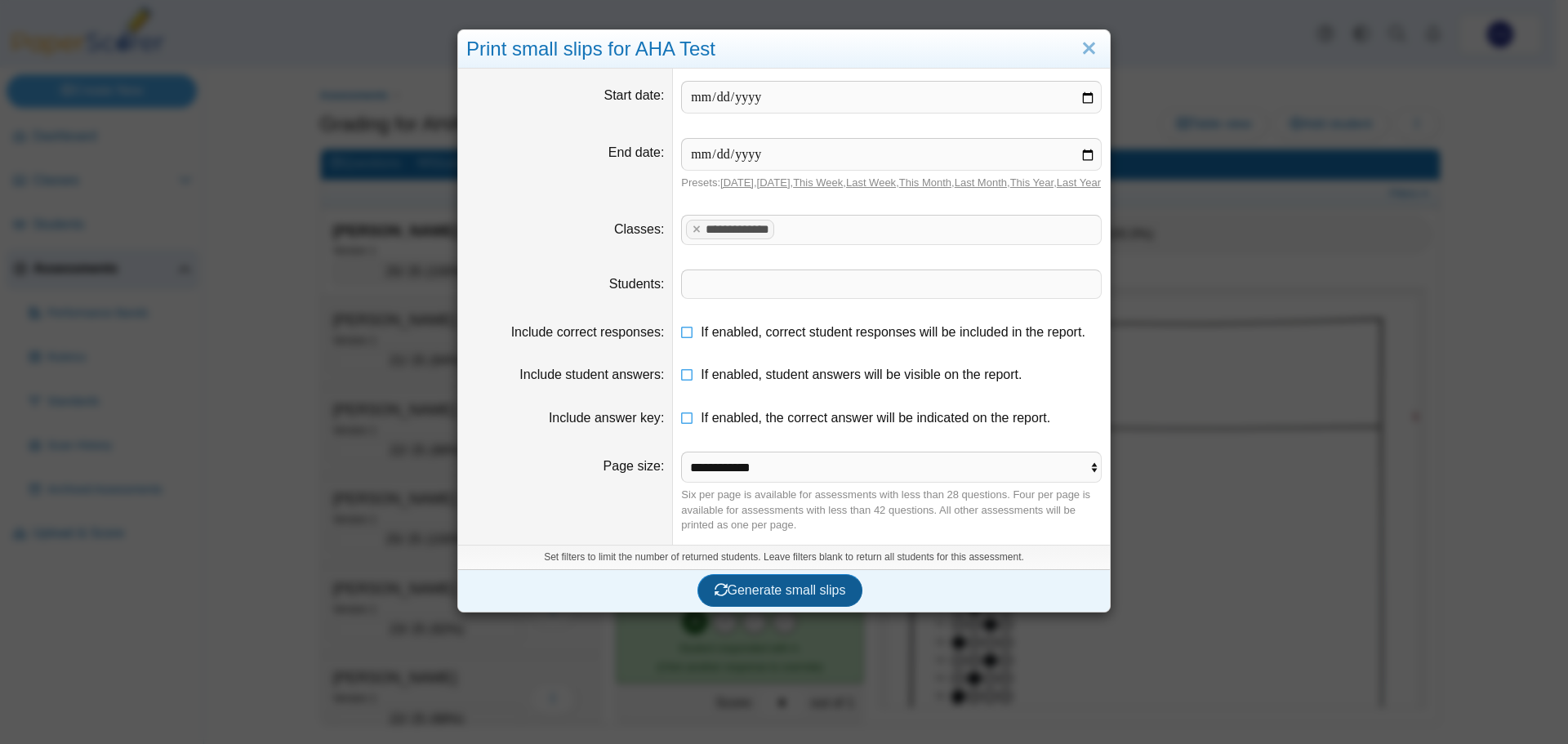
click at [755, 597] on span "Generate small slips" at bounding box center [780, 590] width 131 height 14
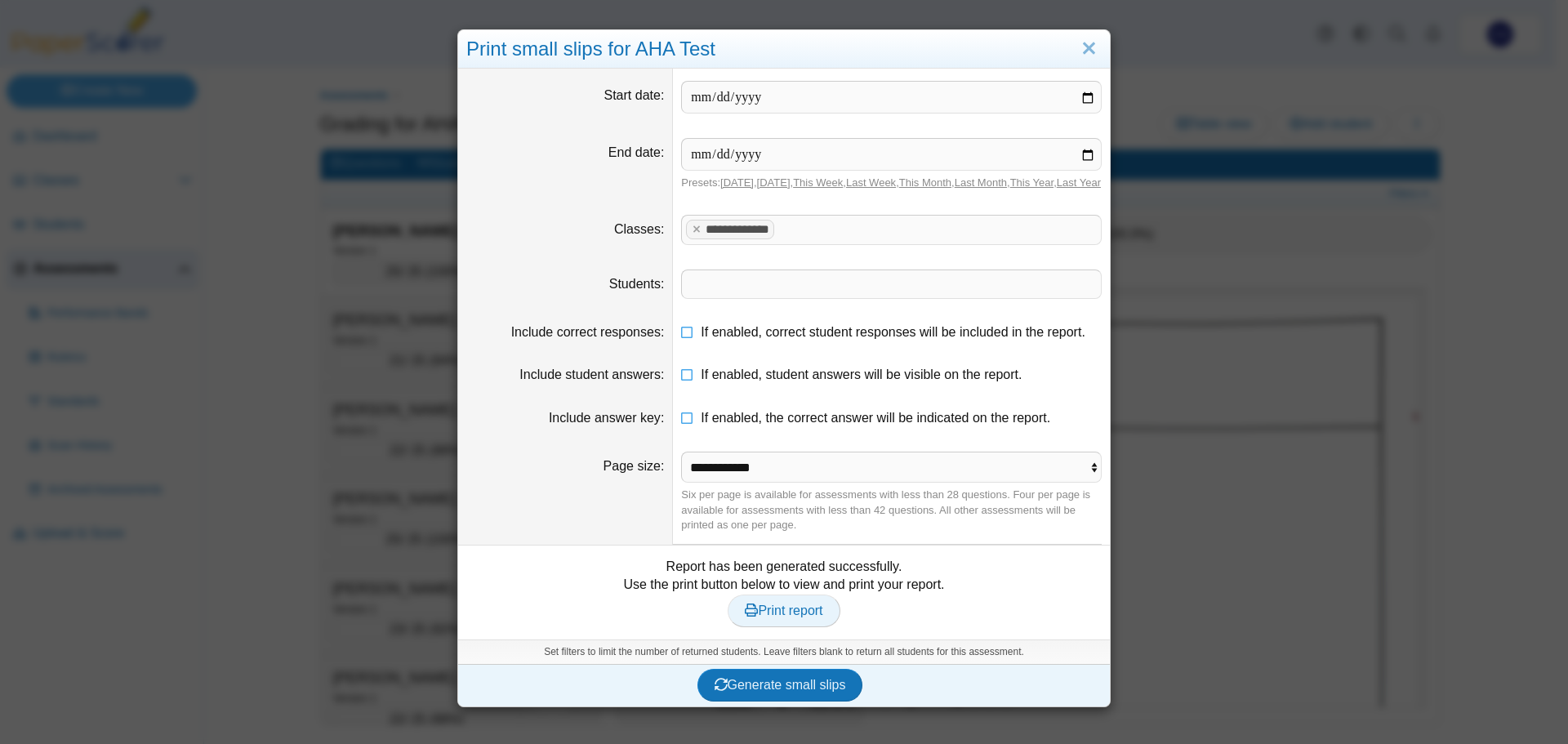
click at [763, 618] on span "Print report" at bounding box center [783, 610] width 77 height 14
click at [1093, 47] on link "Close" at bounding box center [1088, 49] width 25 height 28
